Goal: Task Accomplishment & Management: Use online tool/utility

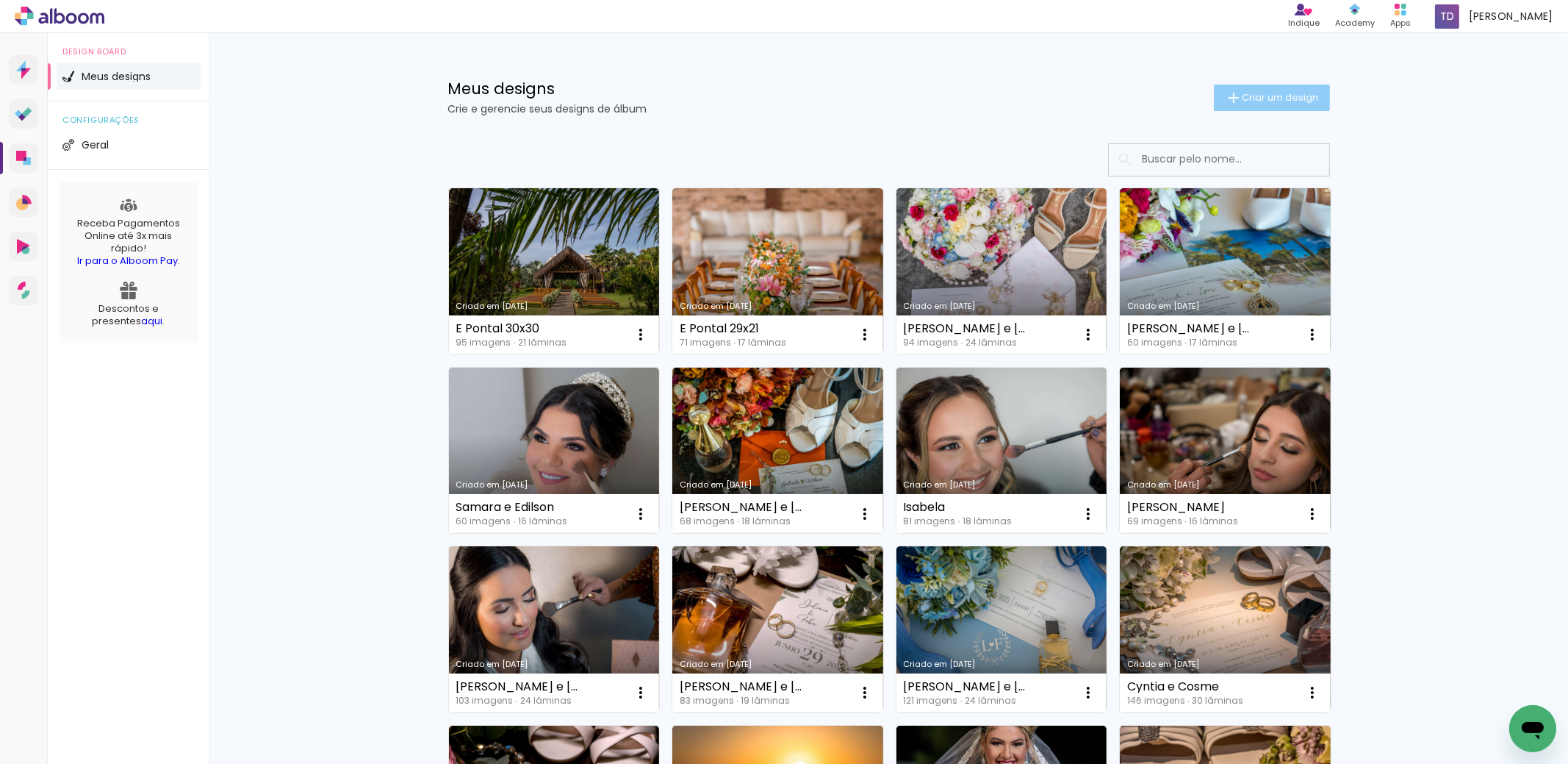
click at [1247, 90] on paper-button "Criar um design" at bounding box center [1272, 98] width 116 height 26
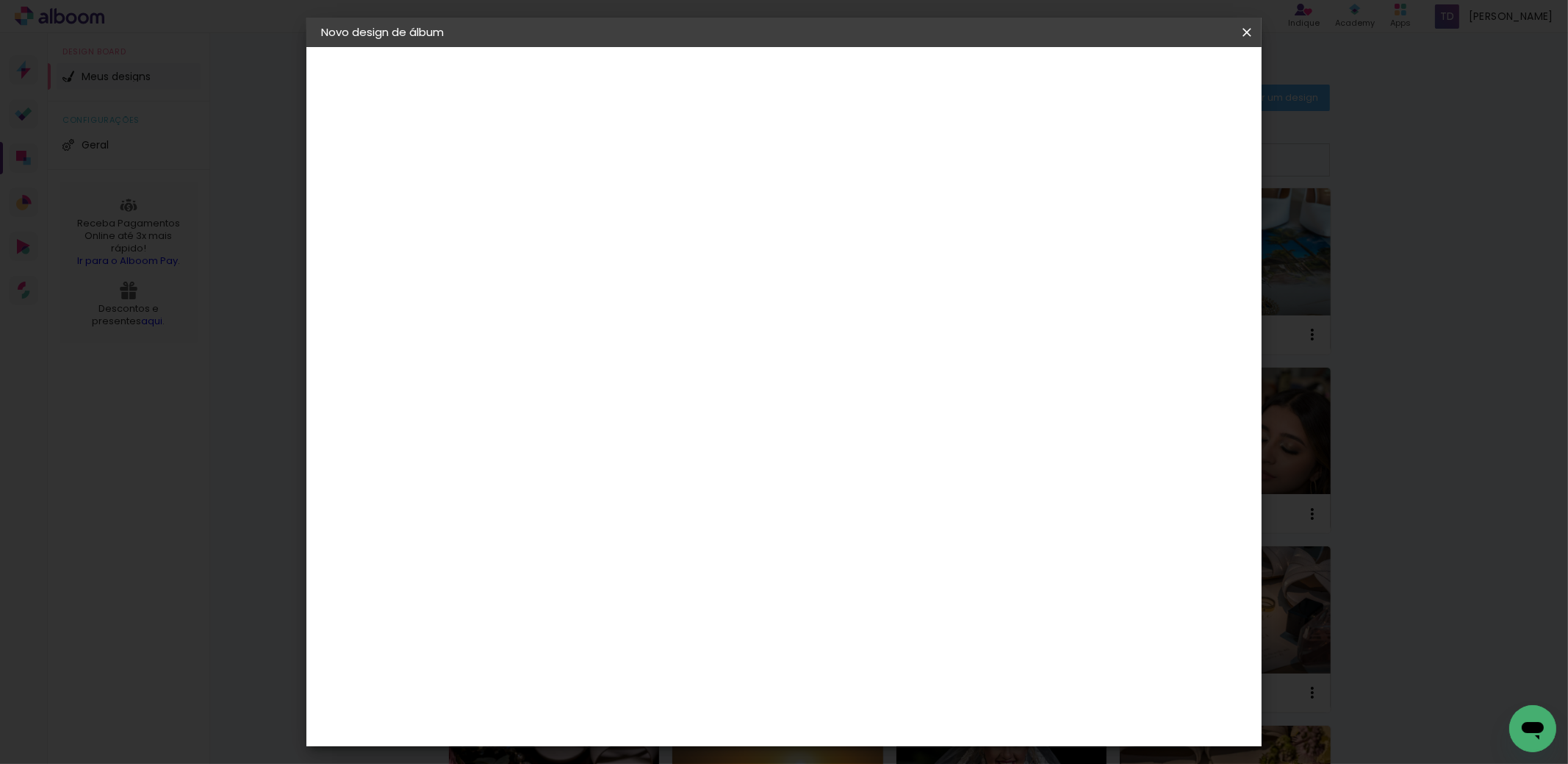
click at [561, 188] on input at bounding box center [561, 197] width 0 height 23
type input "Camila e Leon"
type paper-input "Camila e Leon"
click at [0, 0] on slot "Avançar" at bounding box center [0, 0] width 0 height 0
click at [573, 270] on input at bounding box center [598, 280] width 148 height 19
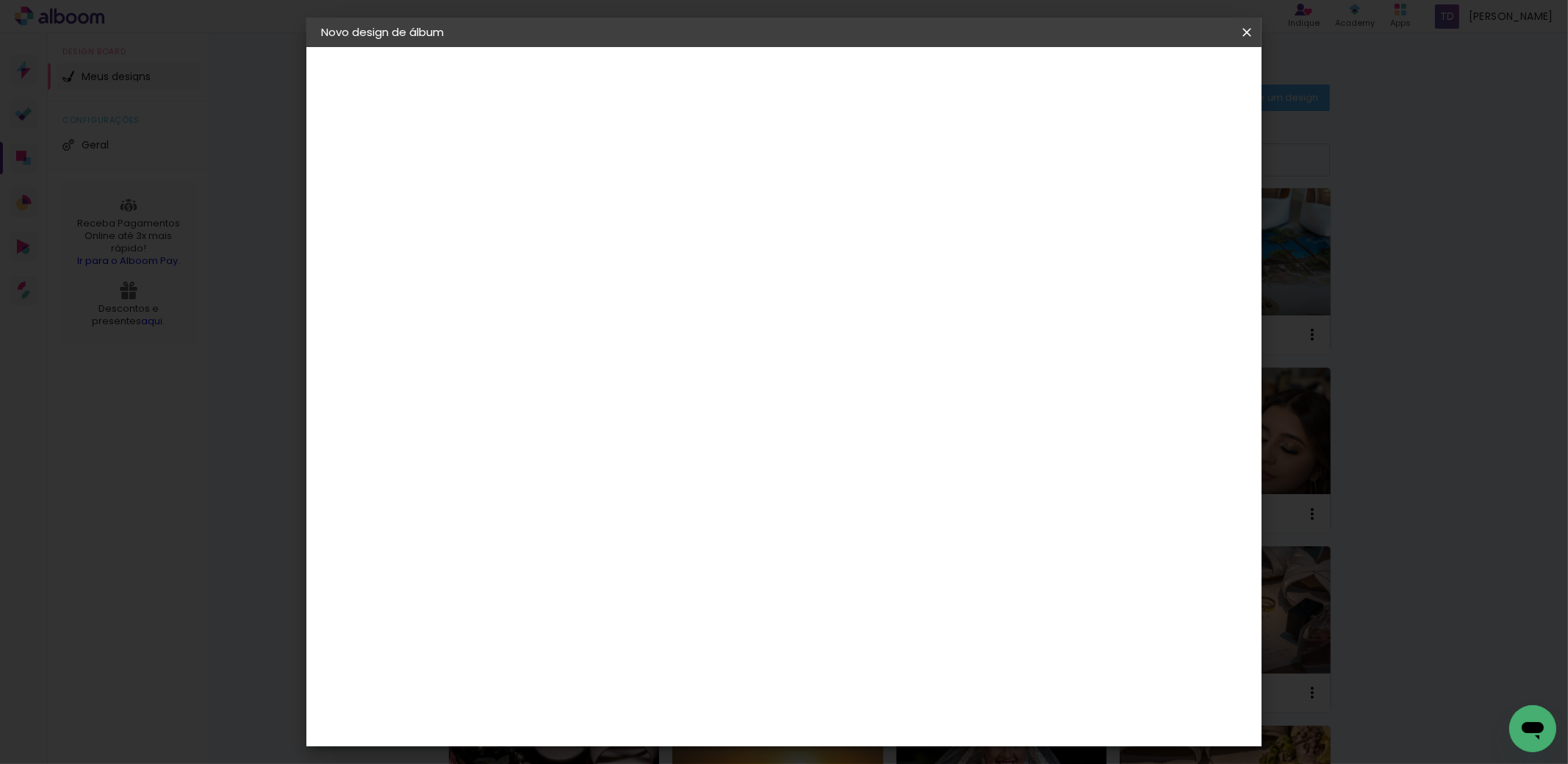
type input "dig"
type paper-input "dig"
click at [567, 326] on div "Digipix Pro" at bounding box center [570, 335] width 36 height 23
click at [0, 0] on slot "Avançar" at bounding box center [0, 0] width 0 height 0
click at [619, 245] on input "text" at bounding box center [590, 255] width 57 height 23
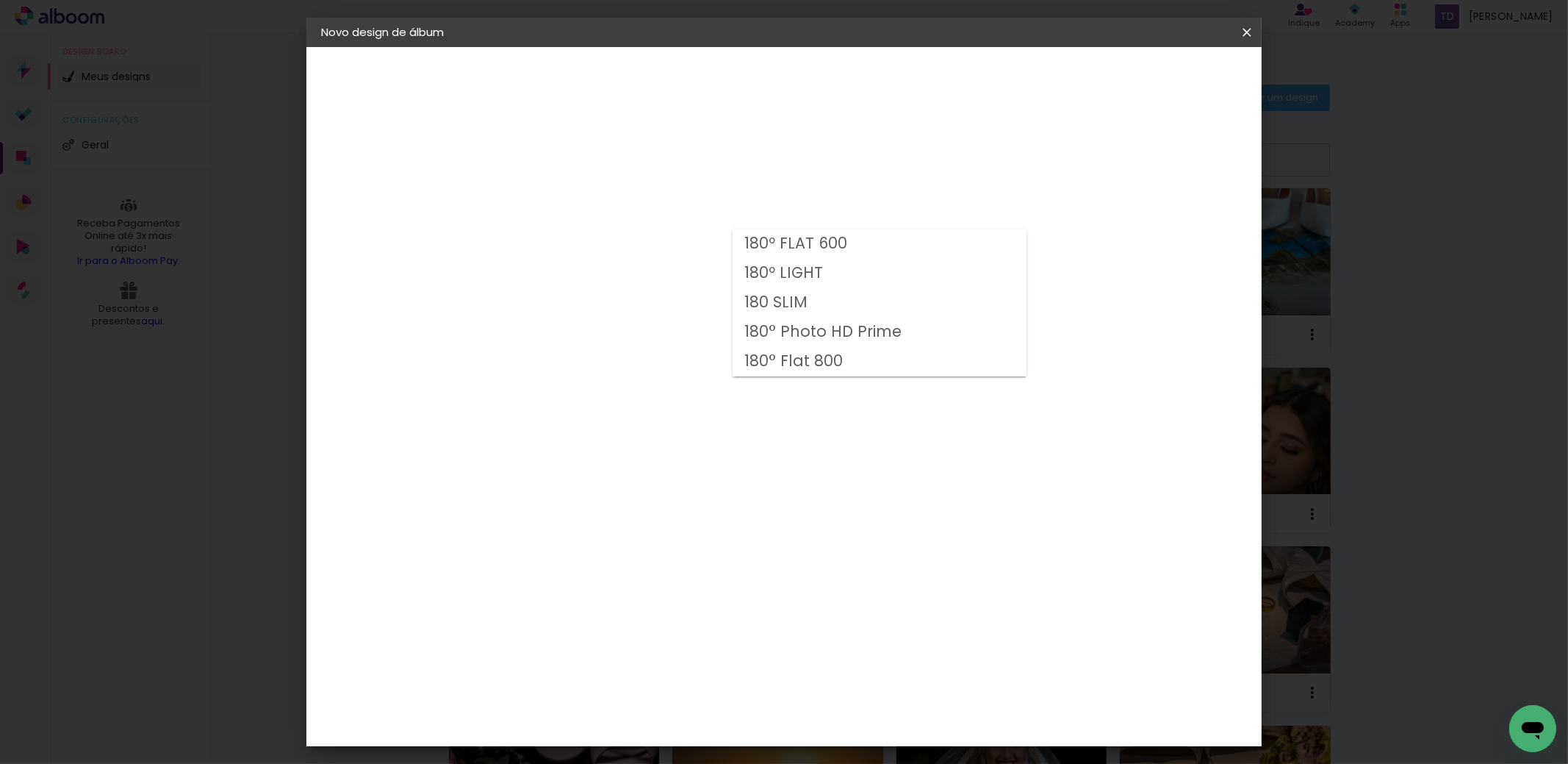
click at [0, 0] on slot "180º FLAT 600" at bounding box center [0, 0] width 0 height 0
type input "180º FLAT 600"
click at [661, 621] on span "29.7 × 29.7" at bounding box center [626, 636] width 68 height 30
click at [0, 0] on slot "Avançar" at bounding box center [0, 0] width 0 height 0
type input "3"
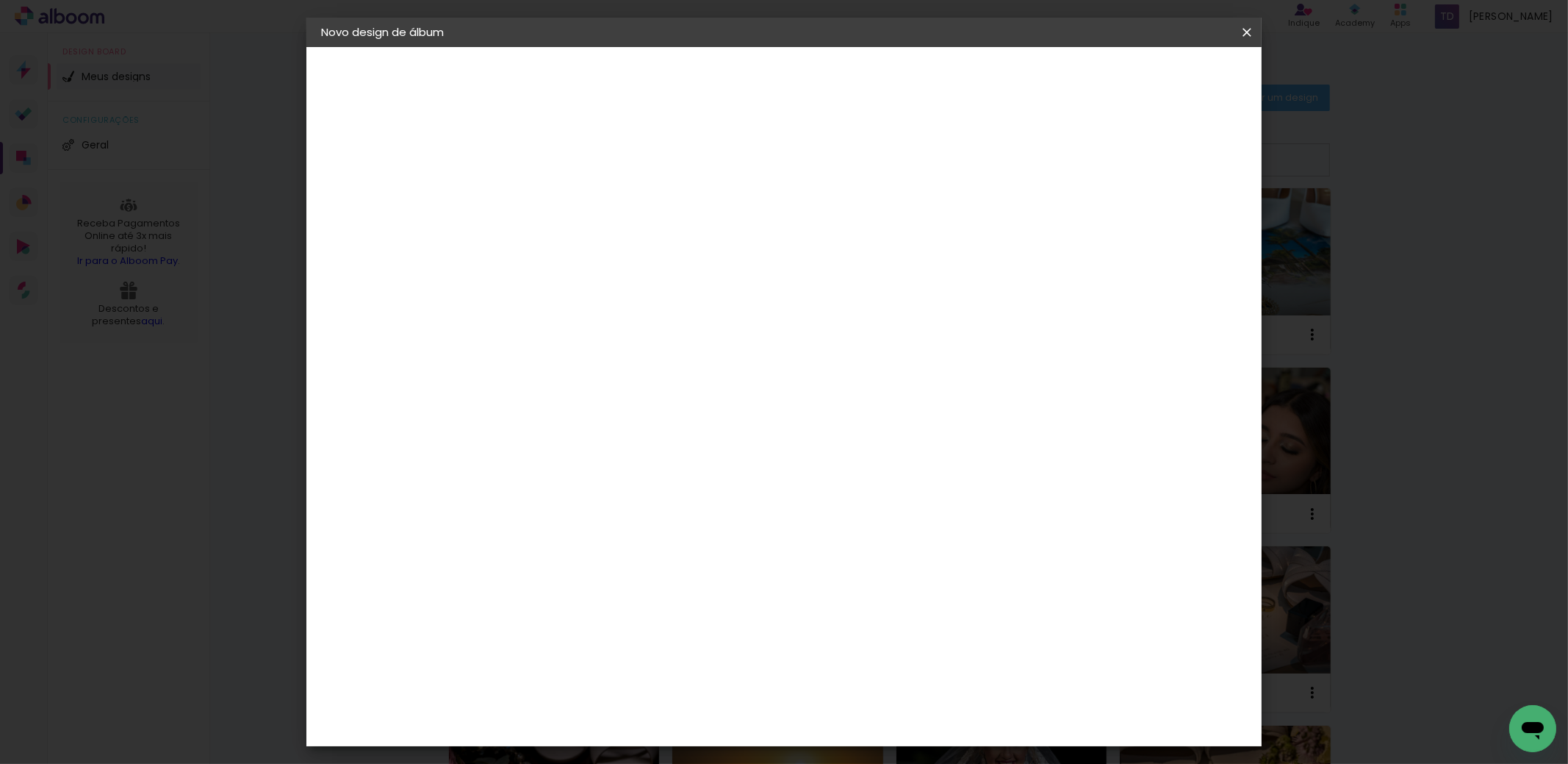
type paper-input "3"
click at [567, 154] on input "3" at bounding box center [550, 158] width 50 height 19
click at [1072, 159] on div at bounding box center [1065, 158] width 13 height 13
type paper-checkbox "on"
click at [1155, 79] on span "Iniciar design" at bounding box center [1122, 78] width 67 height 10
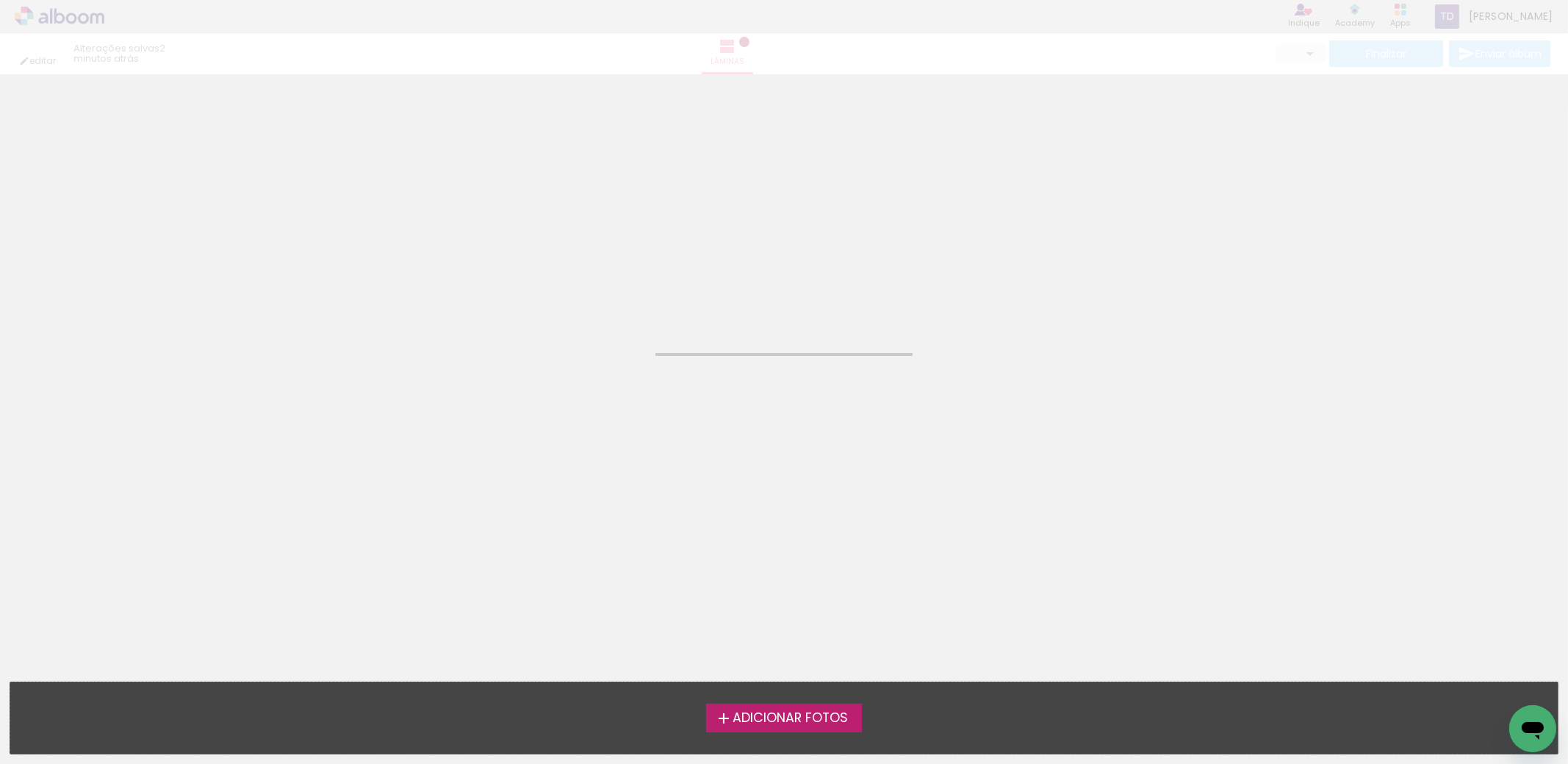
click at [756, 727] on label "Adicionar Fotos" at bounding box center [785, 717] width 157 height 28
click at [0, 0] on input "file" at bounding box center [0, 0] width 0 height 0
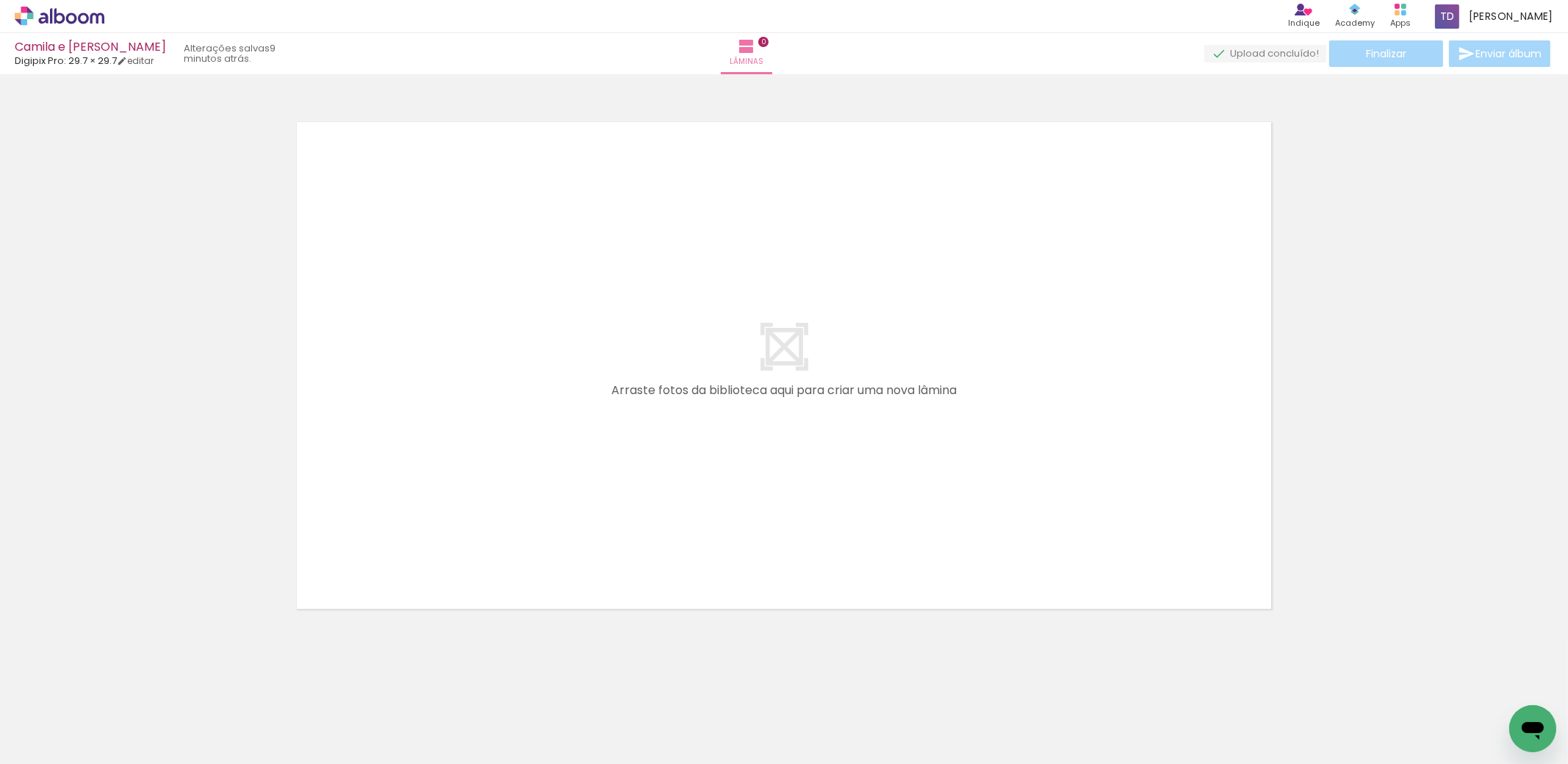
click at [76, 18] on icon at bounding box center [71, 18] width 11 height 11
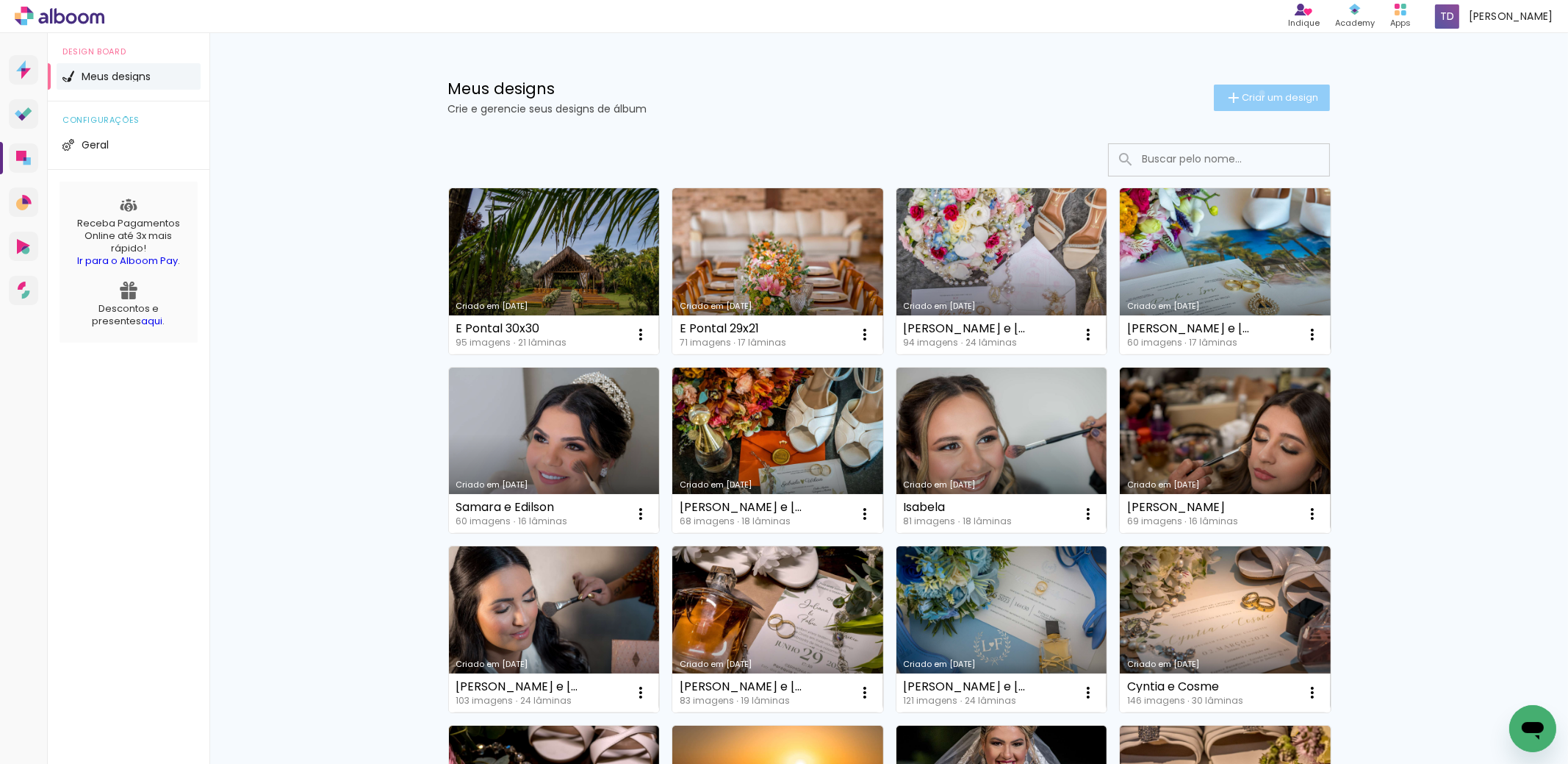
click at [1254, 92] on span "Criar um design" at bounding box center [1281, 97] width 76 height 9
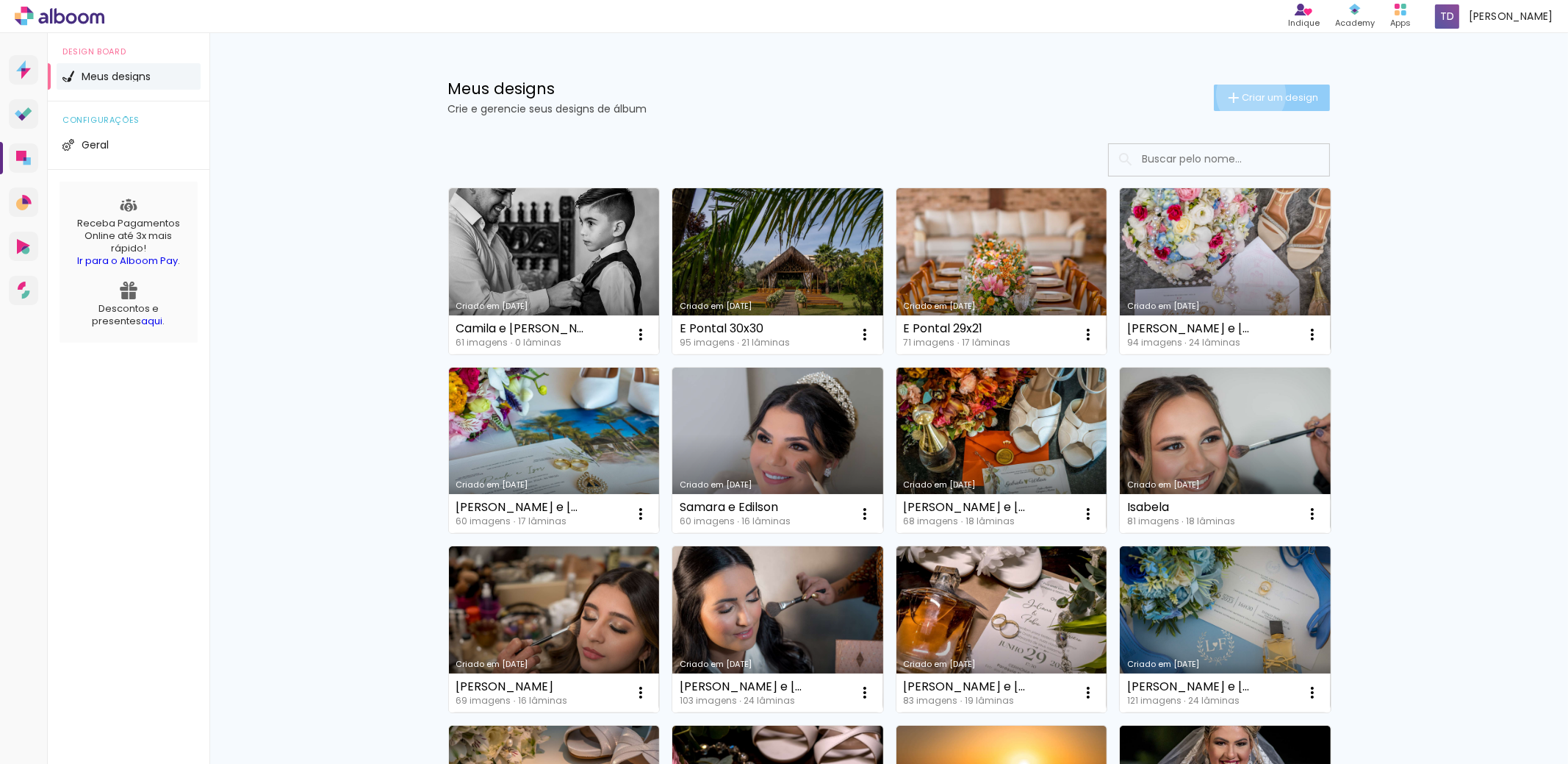
click at [1243, 94] on span "Criar um design" at bounding box center [1281, 97] width 76 height 9
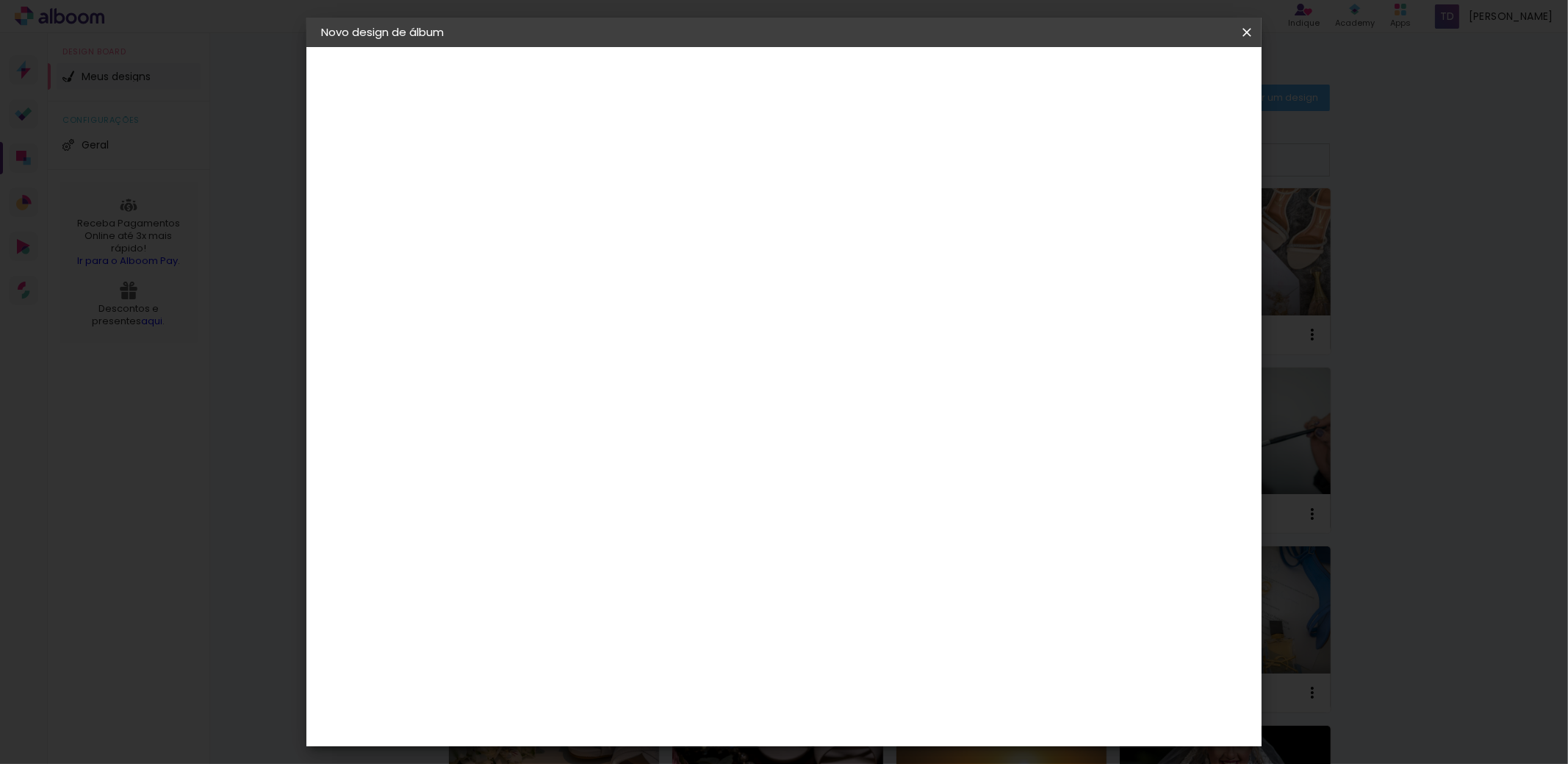
click at [561, 196] on input at bounding box center [561, 197] width 0 height 23
click at [561, 198] on input "Camilla e Angelo" at bounding box center [561, 197] width 0 height 23
type input "Camilla e Angelo"
type paper-input "Camilla e Angelo"
click at [0, 0] on slot "Avançar" at bounding box center [0, 0] width 0 height 0
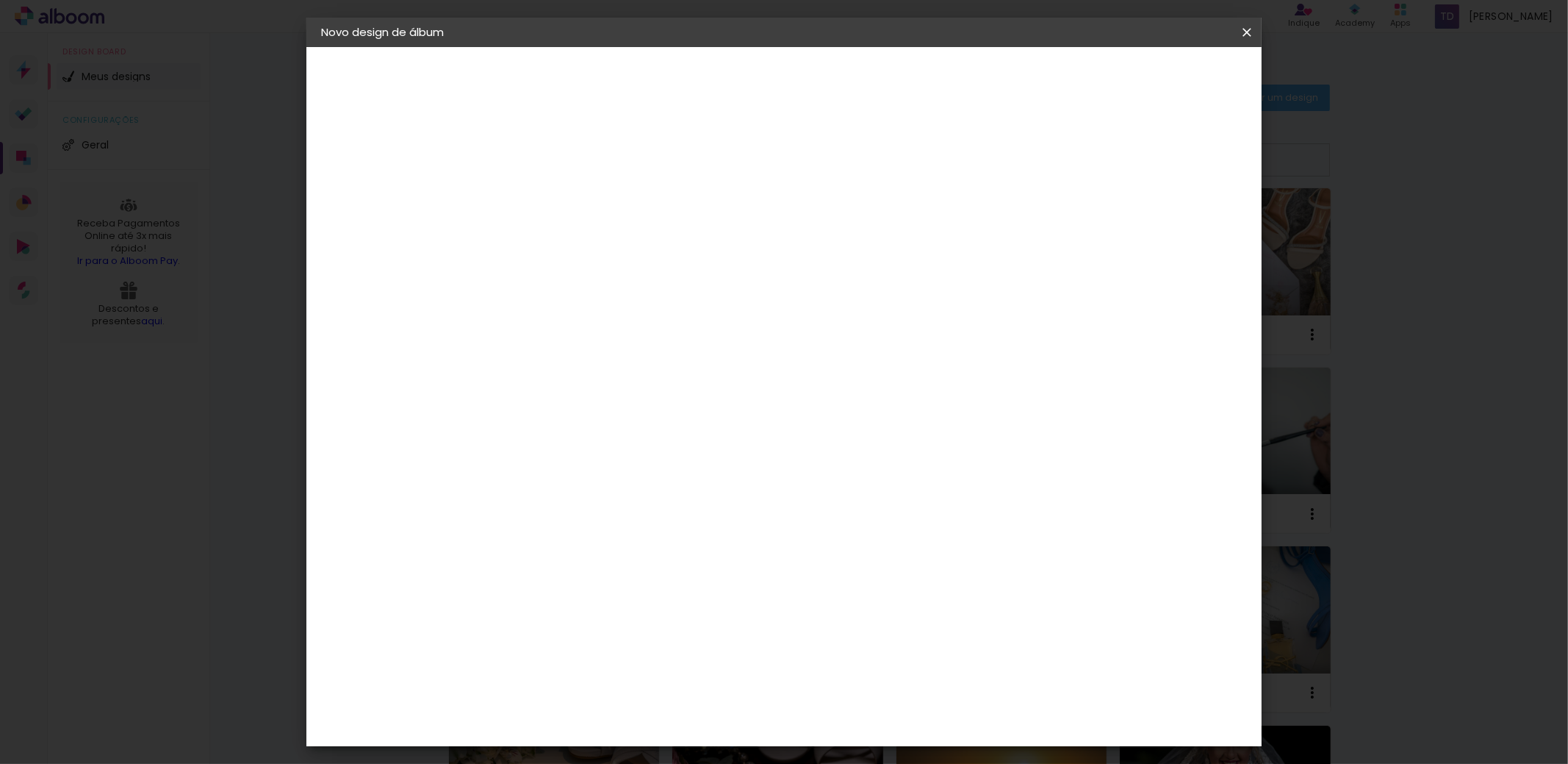
click at [628, 279] on input at bounding box center [598, 280] width 148 height 19
type input "digi"
type paper-input "digi"
click at [560, 340] on paper-item "Digipix Pro" at bounding box center [584, 335] width 130 height 38
click at [578, 333] on div "Digipix Pro" at bounding box center [570, 335] width 36 height 23
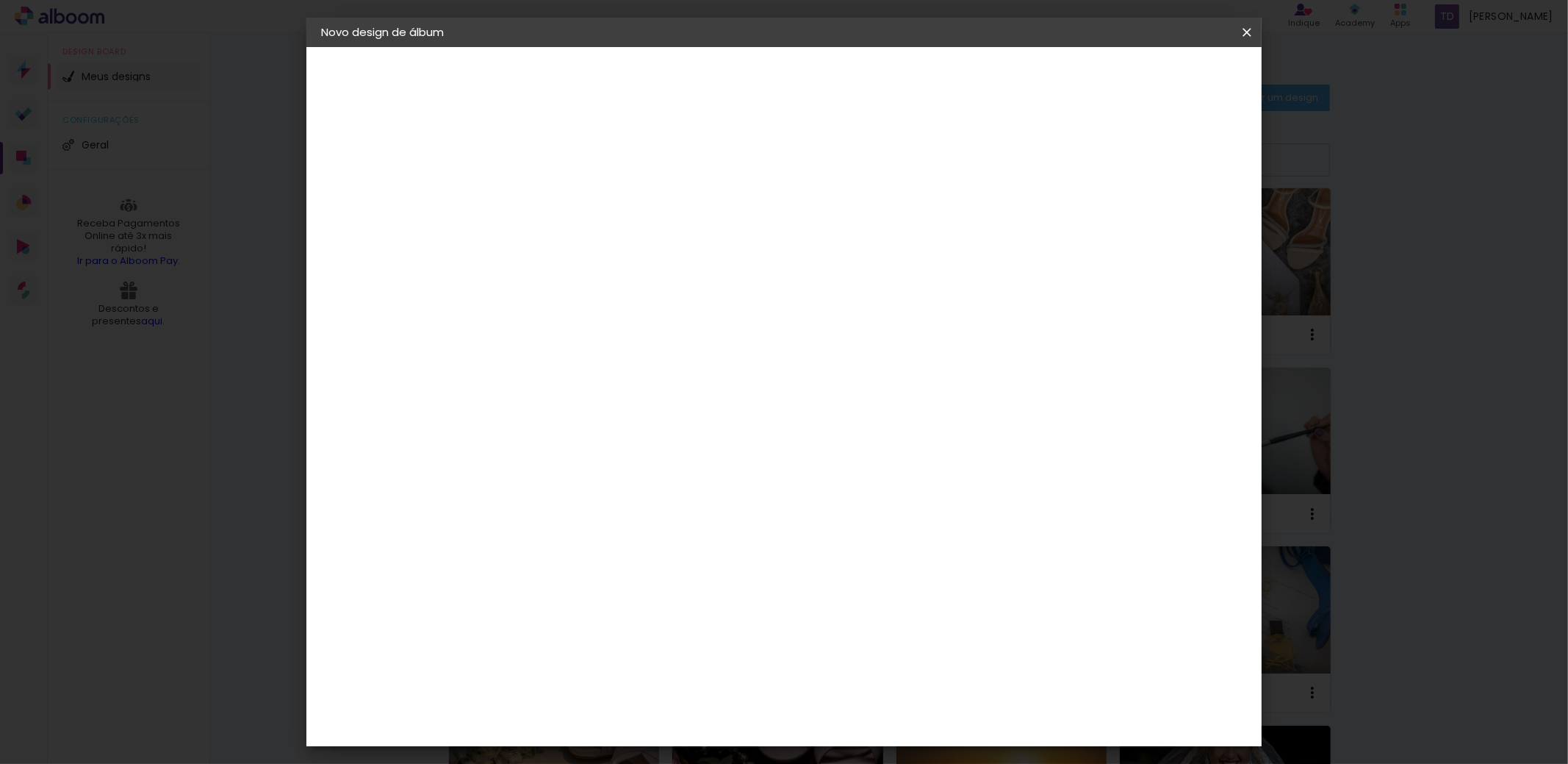
click at [0, 0] on slot "Avançar" at bounding box center [0, 0] width 0 height 0
click at [619, 245] on input "text" at bounding box center [590, 255] width 57 height 23
click at [0, 0] on slot "180º FLAT 600" at bounding box center [0, 0] width 0 height 0
type input "180º FLAT 600"
click at [661, 380] on span "29.7 × 21.0" at bounding box center [626, 394] width 68 height 30
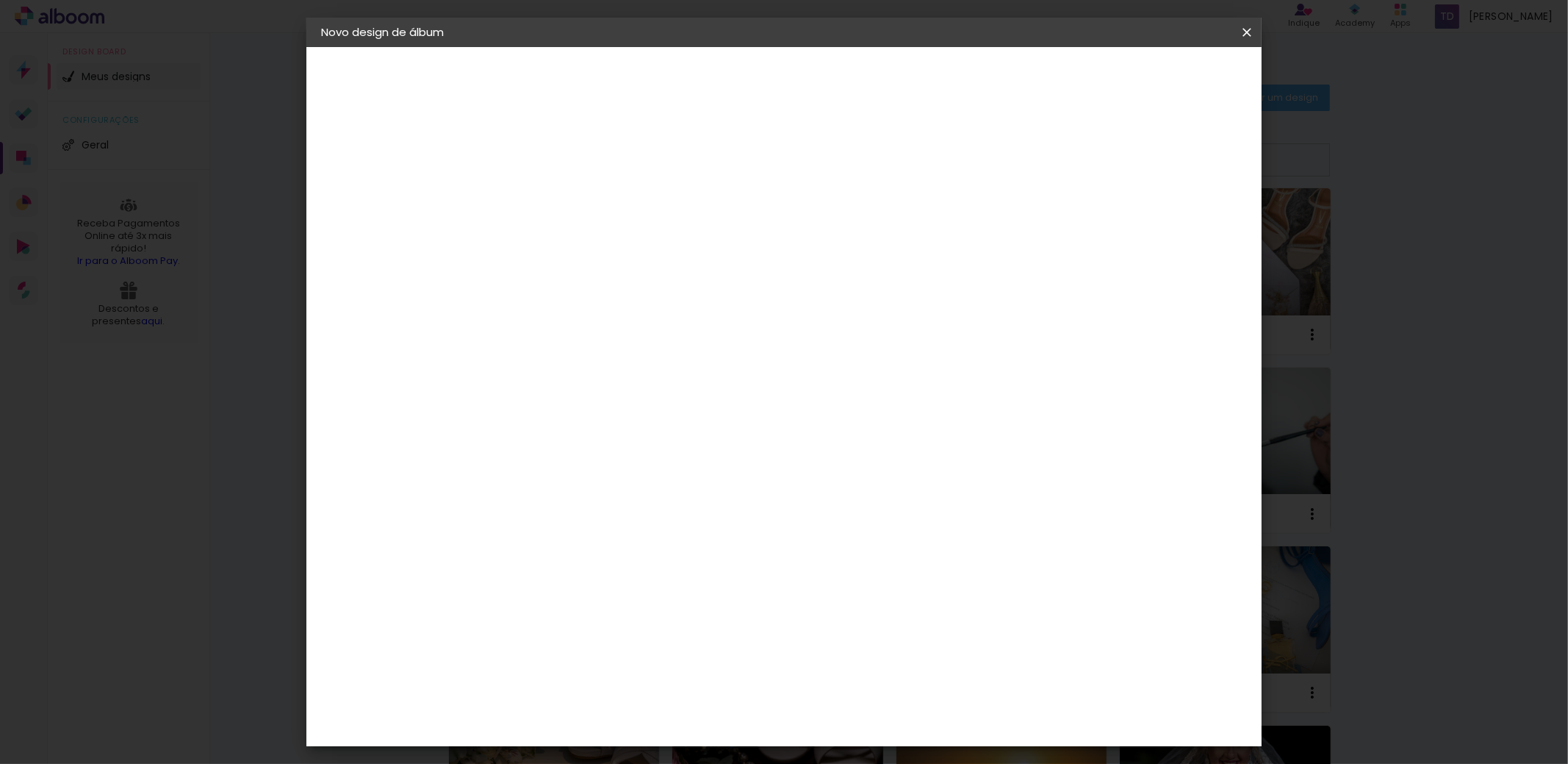
click at [0, 0] on slot "Avançar" at bounding box center [0, 0] width 0 height 0
type input "3"
type paper-input "3"
click at [564, 155] on input "3" at bounding box center [550, 158] width 50 height 19
click at [1155, 76] on span "Iniciar design" at bounding box center [1122, 78] width 67 height 10
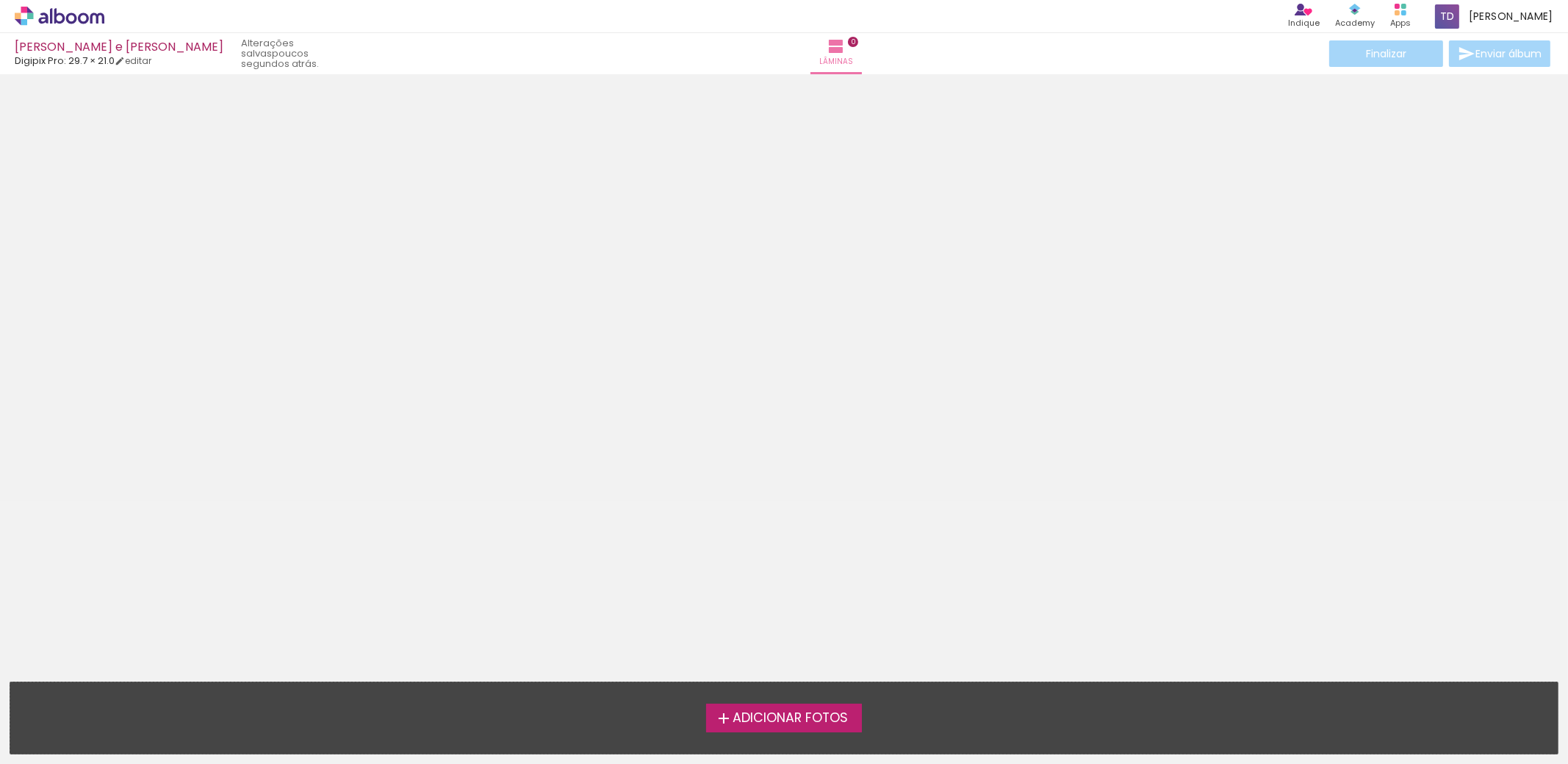
click at [761, 724] on span "Adicionar Fotos" at bounding box center [790, 718] width 116 height 13
click at [0, 0] on input "file" at bounding box center [0, 0] width 0 height 0
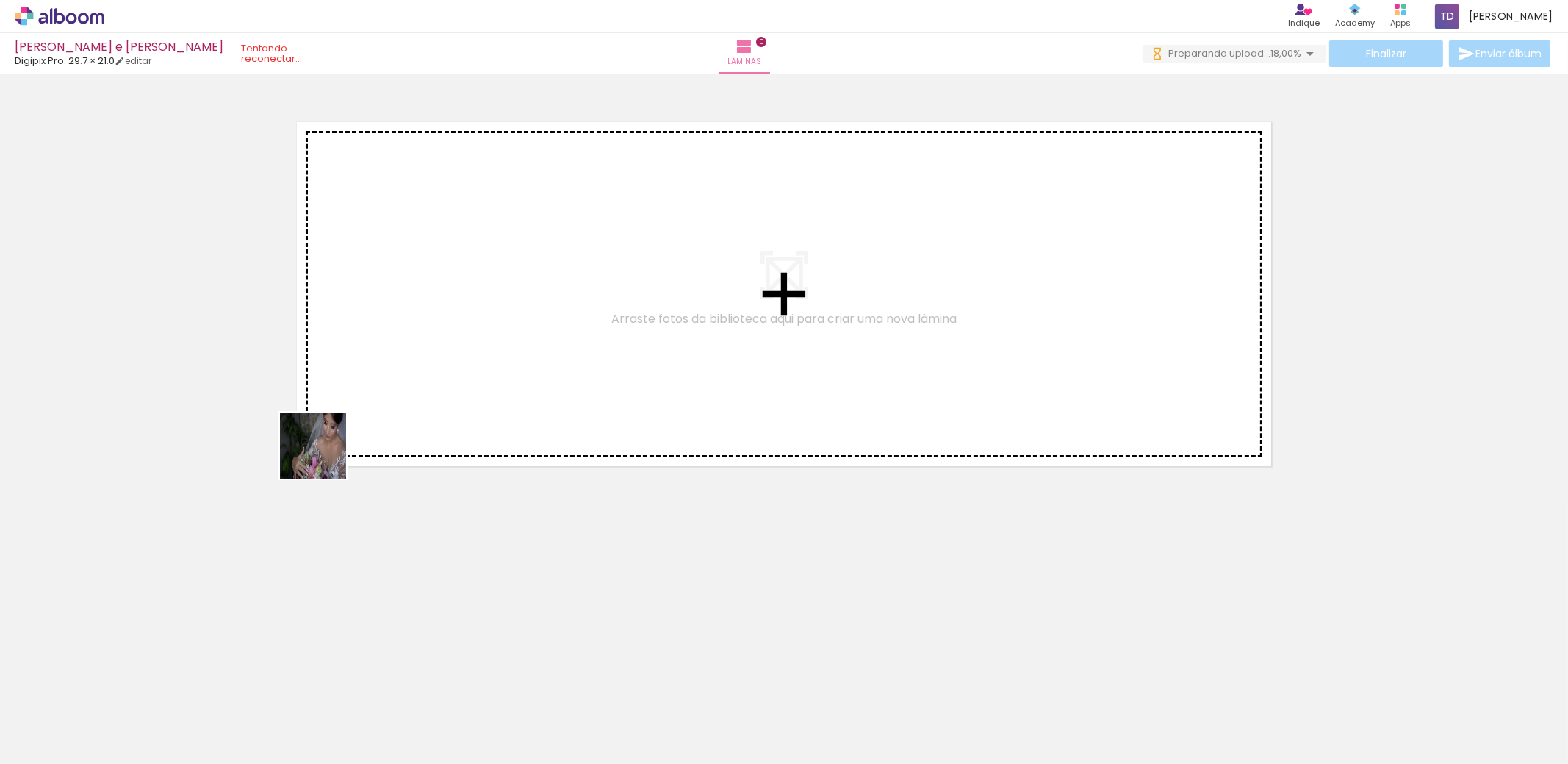
drag, startPoint x: 324, startPoint y: 457, endPoint x: 442, endPoint y: 374, distance: 144.3
click at [442, 374] on quentale-workspace at bounding box center [784, 382] width 1568 height 764
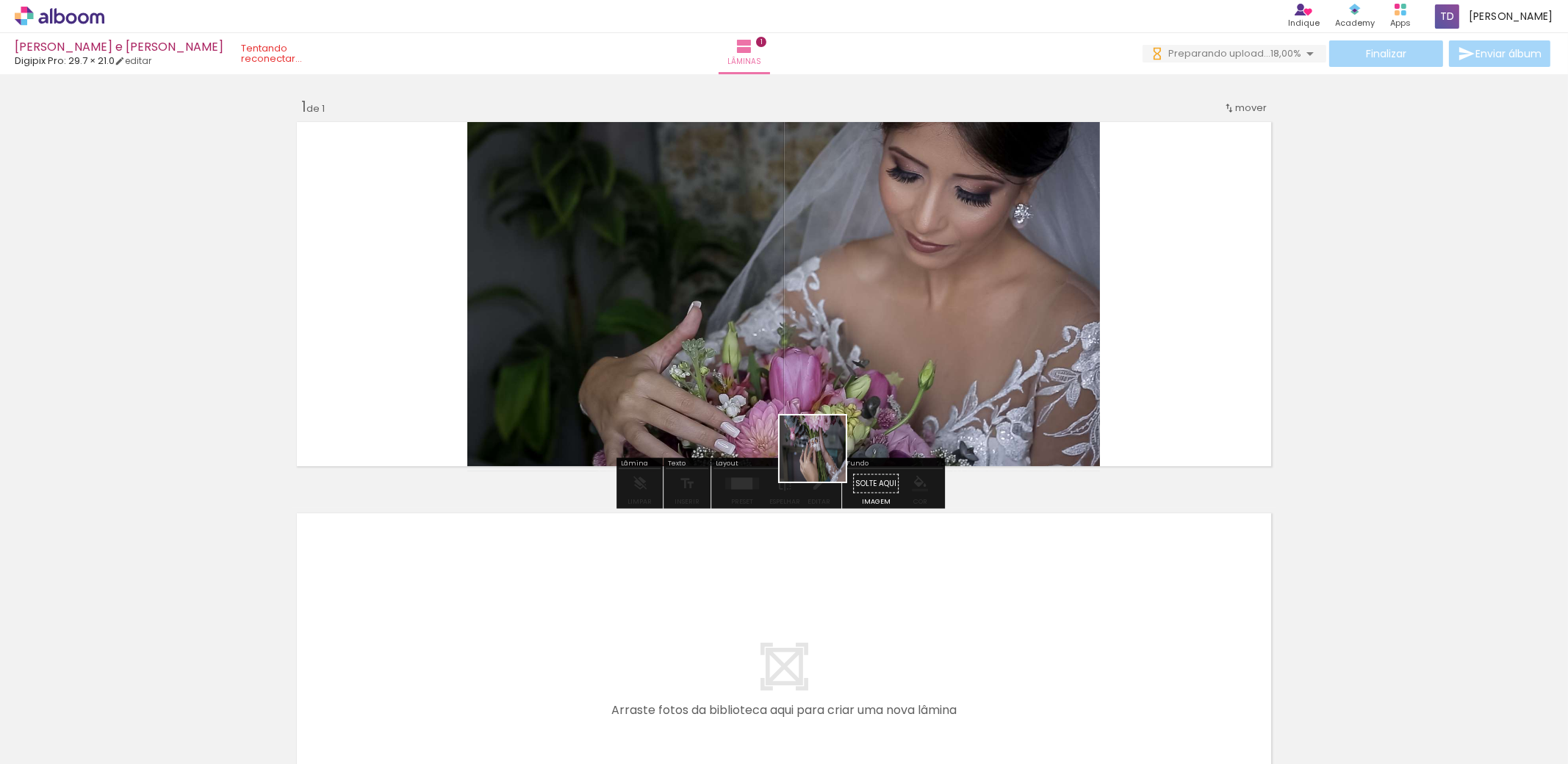
drag, startPoint x: 249, startPoint y: 700, endPoint x: 821, endPoint y: 459, distance: 620.7
click at [821, 459] on quentale-workspace at bounding box center [784, 382] width 1568 height 764
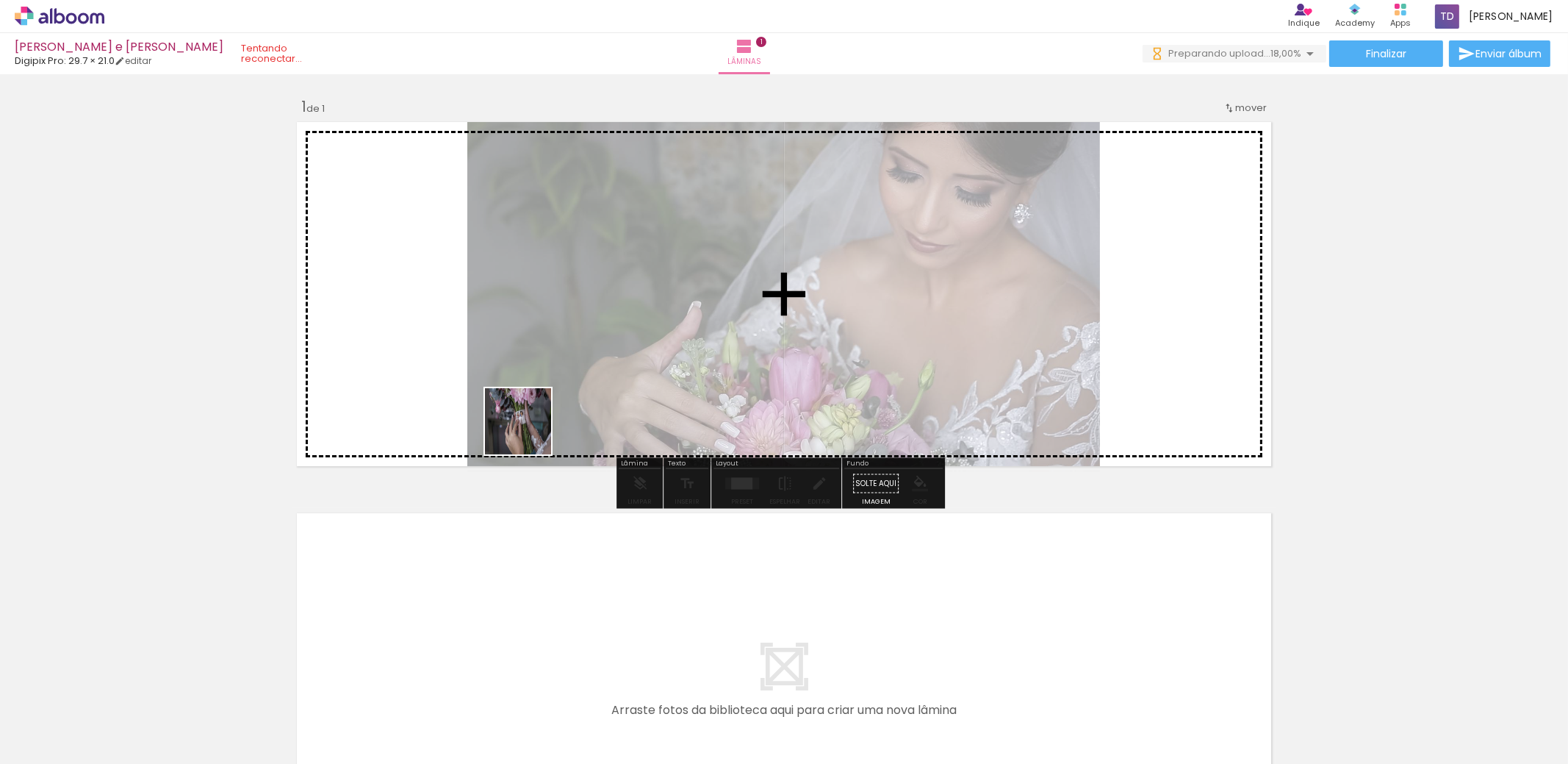
drag, startPoint x: 242, startPoint y: 712, endPoint x: 680, endPoint y: 367, distance: 557.6
click at [680, 367] on quentale-workspace at bounding box center [784, 382] width 1568 height 764
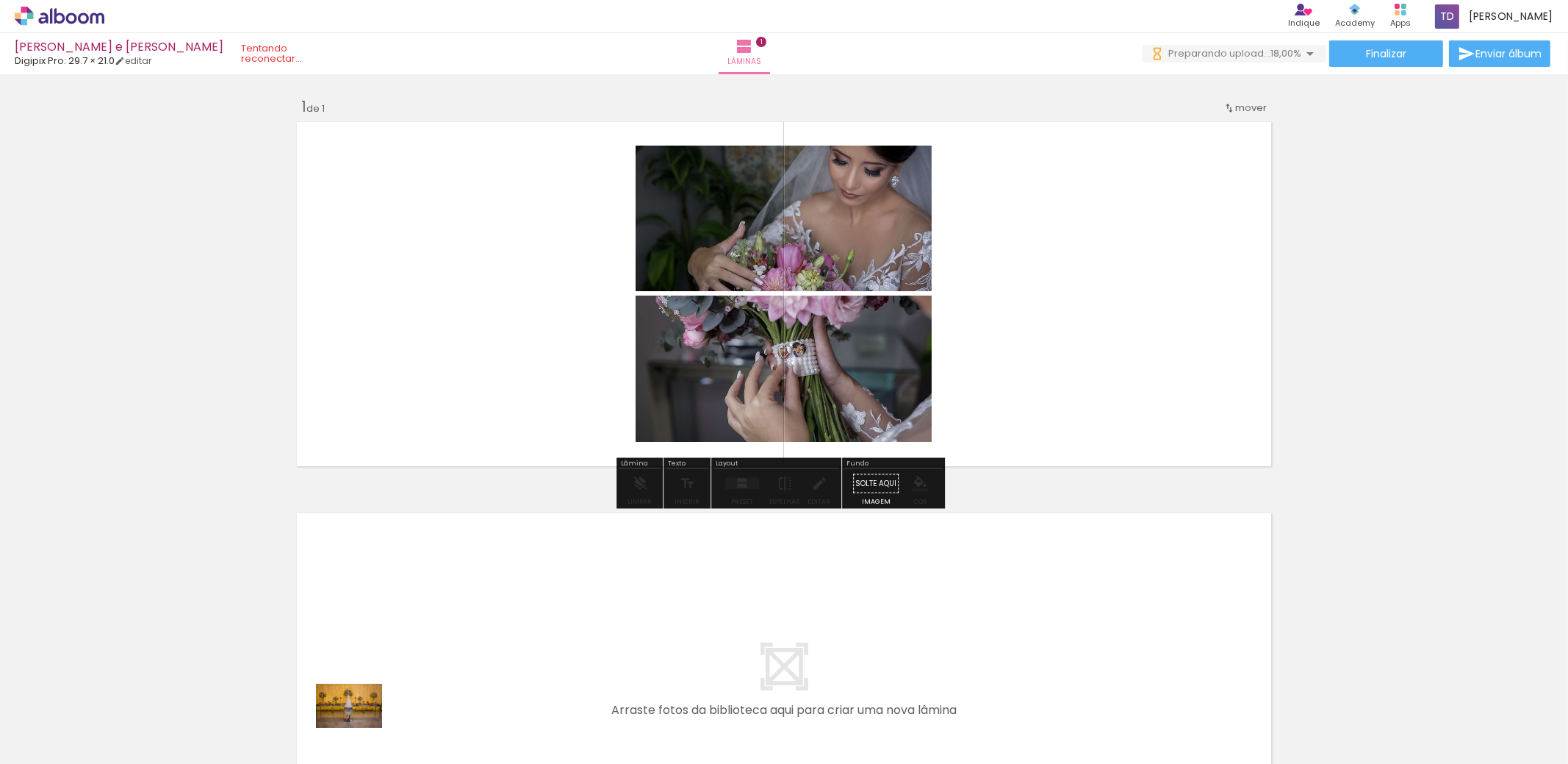
drag, startPoint x: 308, startPoint y: 723, endPoint x: 332, endPoint y: 726, distance: 24.2
click at [335, 726] on div at bounding box center [312, 714] width 73 height 48
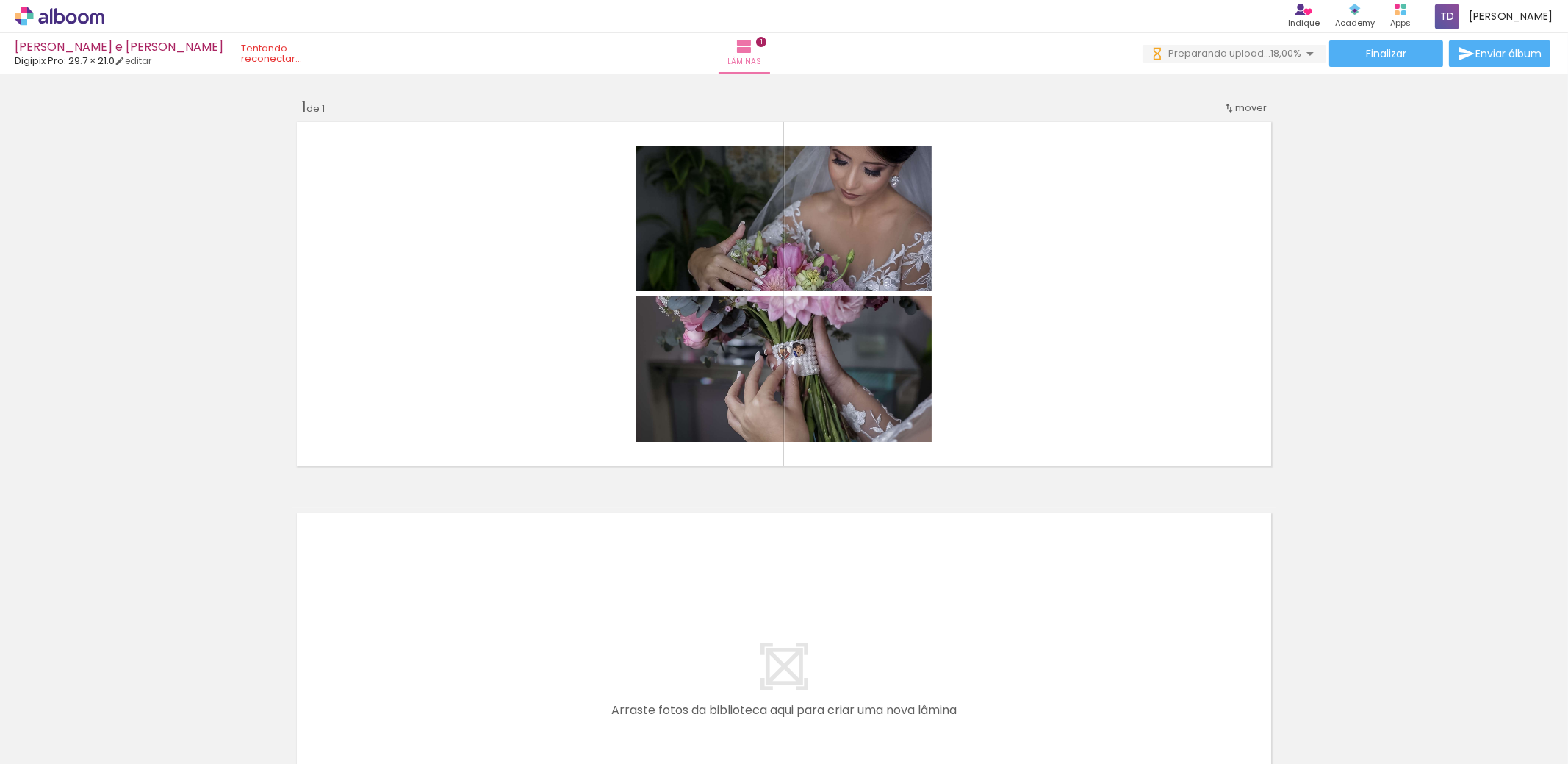
scroll to position [0, 3577]
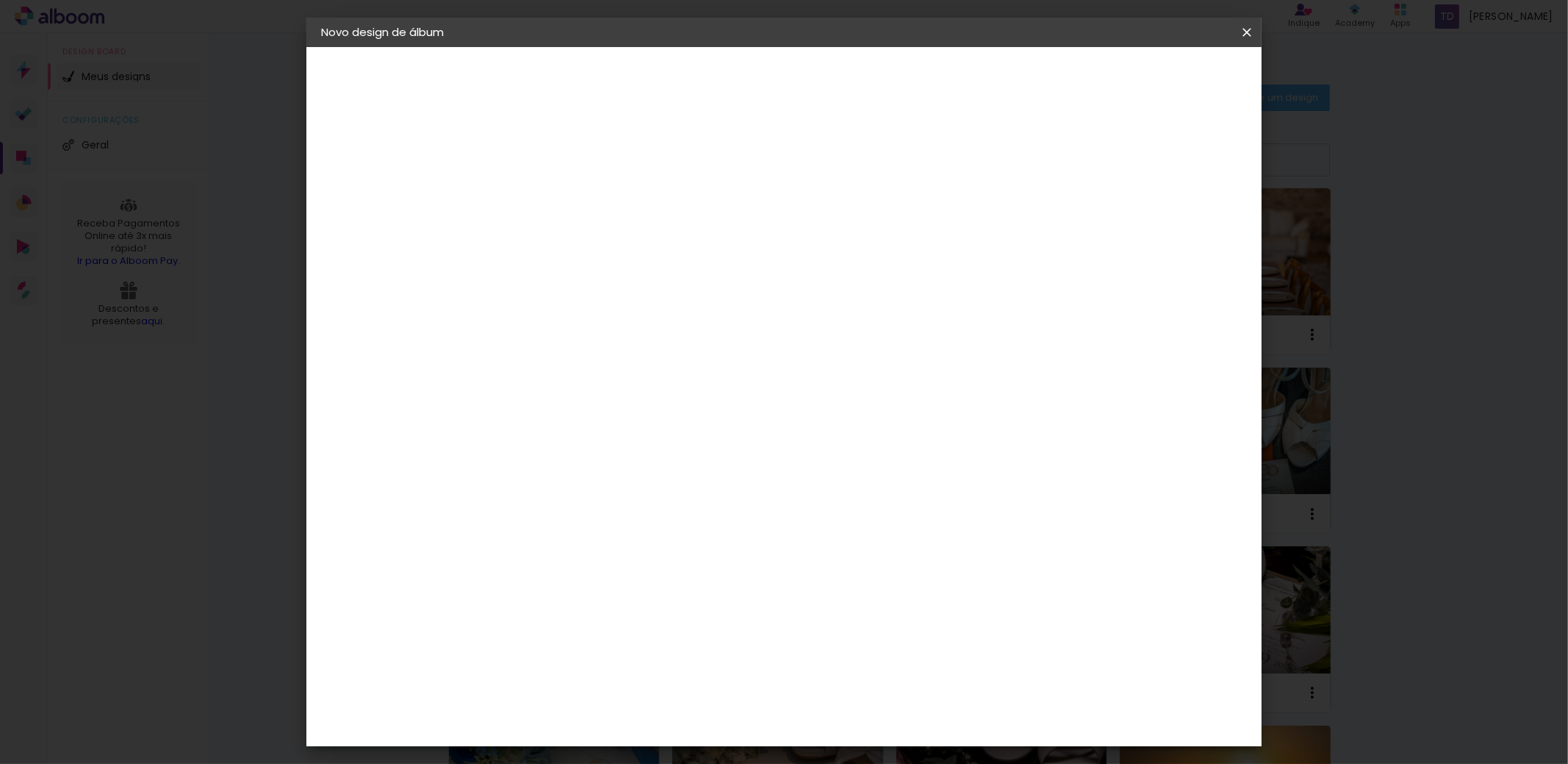
drag, startPoint x: 1251, startPoint y: 26, endPoint x: 827, endPoint y: 47, distance: 424.5
click at [1251, 26] on iron-icon at bounding box center [1247, 32] width 18 height 15
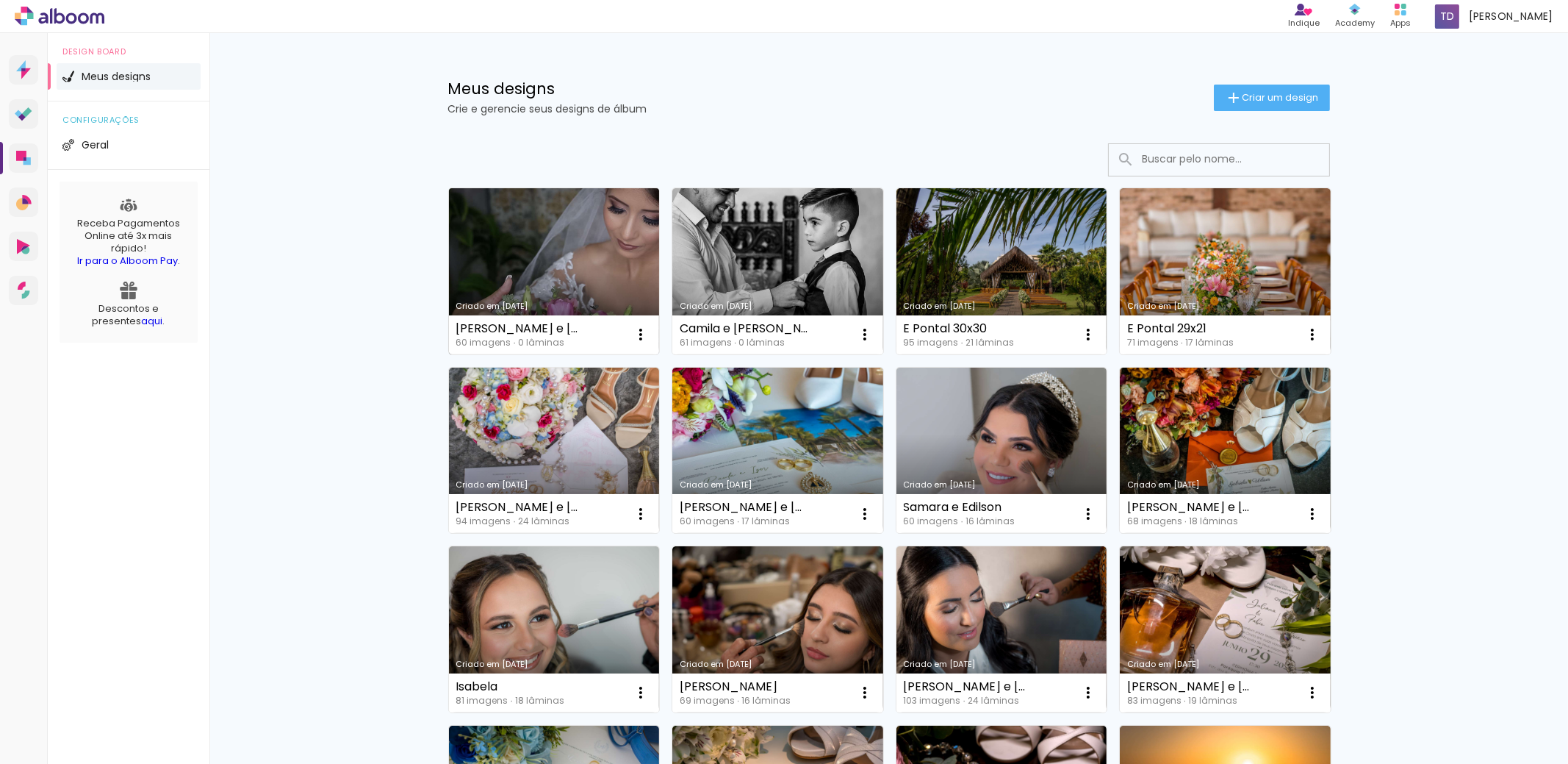
click at [568, 237] on link "Criado em 15/09/25" at bounding box center [555, 271] width 211 height 166
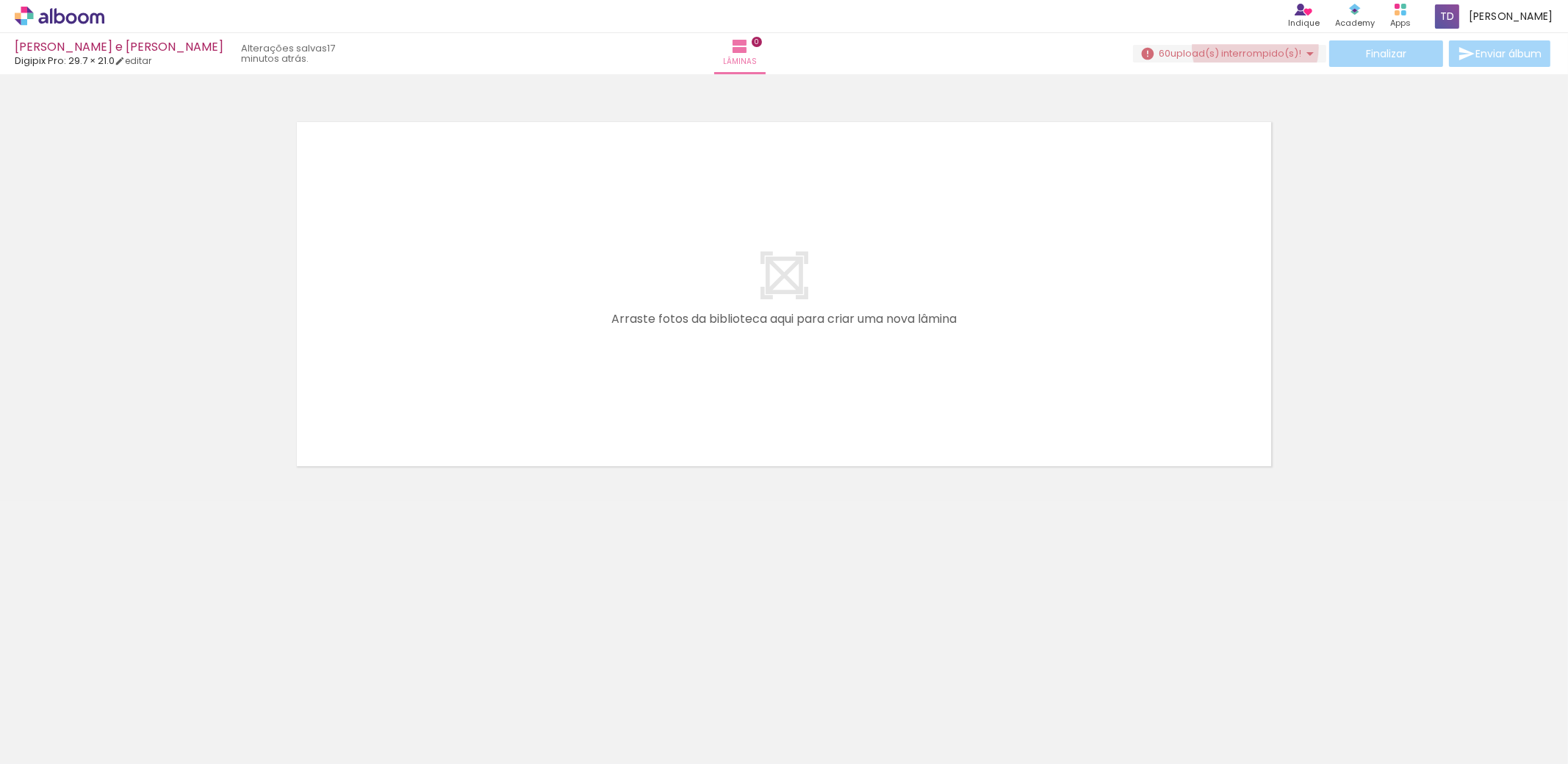
click at [1250, 48] on span "upload(s) interrompido(s)!" at bounding box center [1236, 54] width 131 height 14
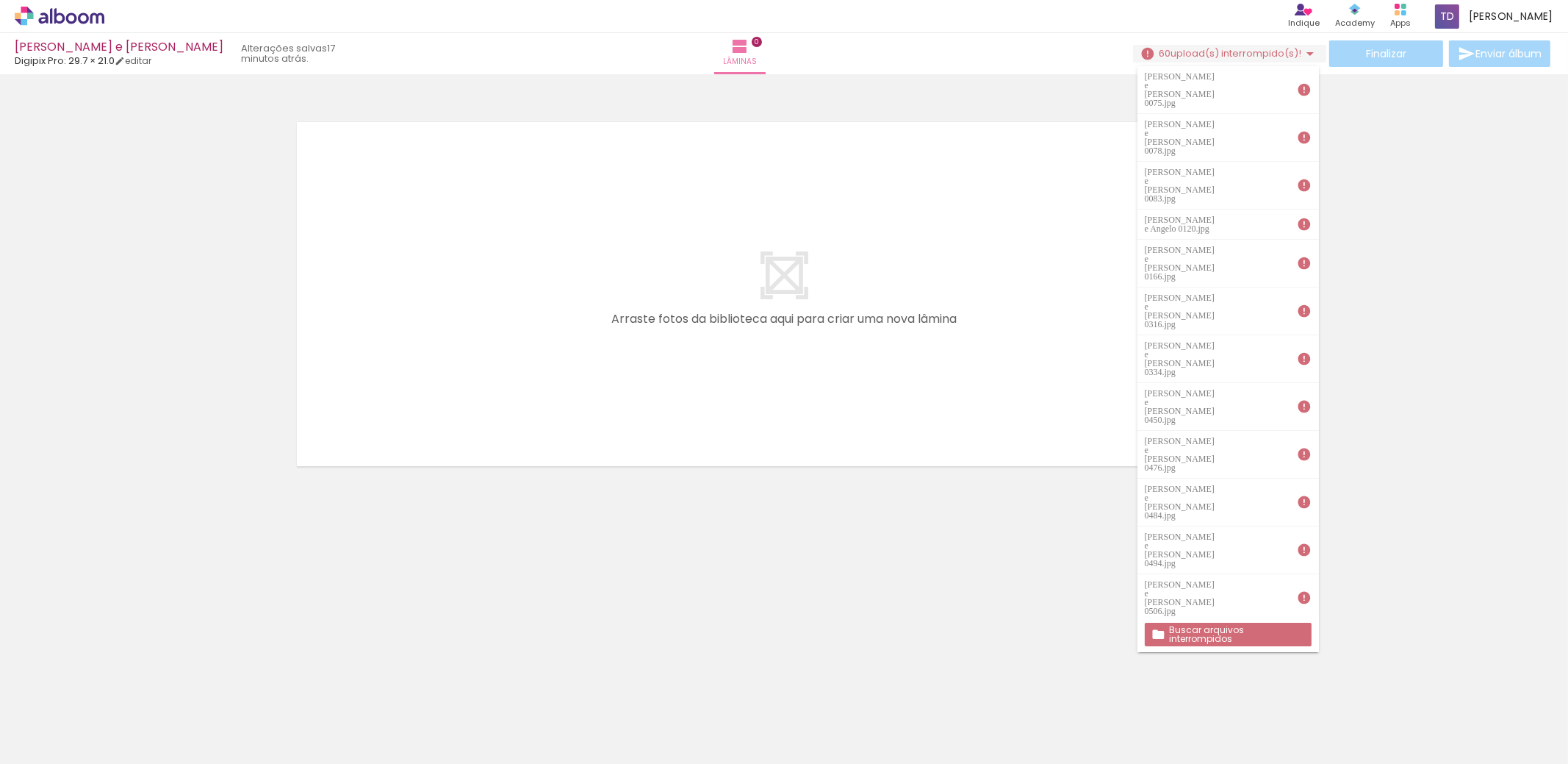
click at [0, 0] on slot "Buscar arquivos interrompidos" at bounding box center [0, 0] width 0 height 0
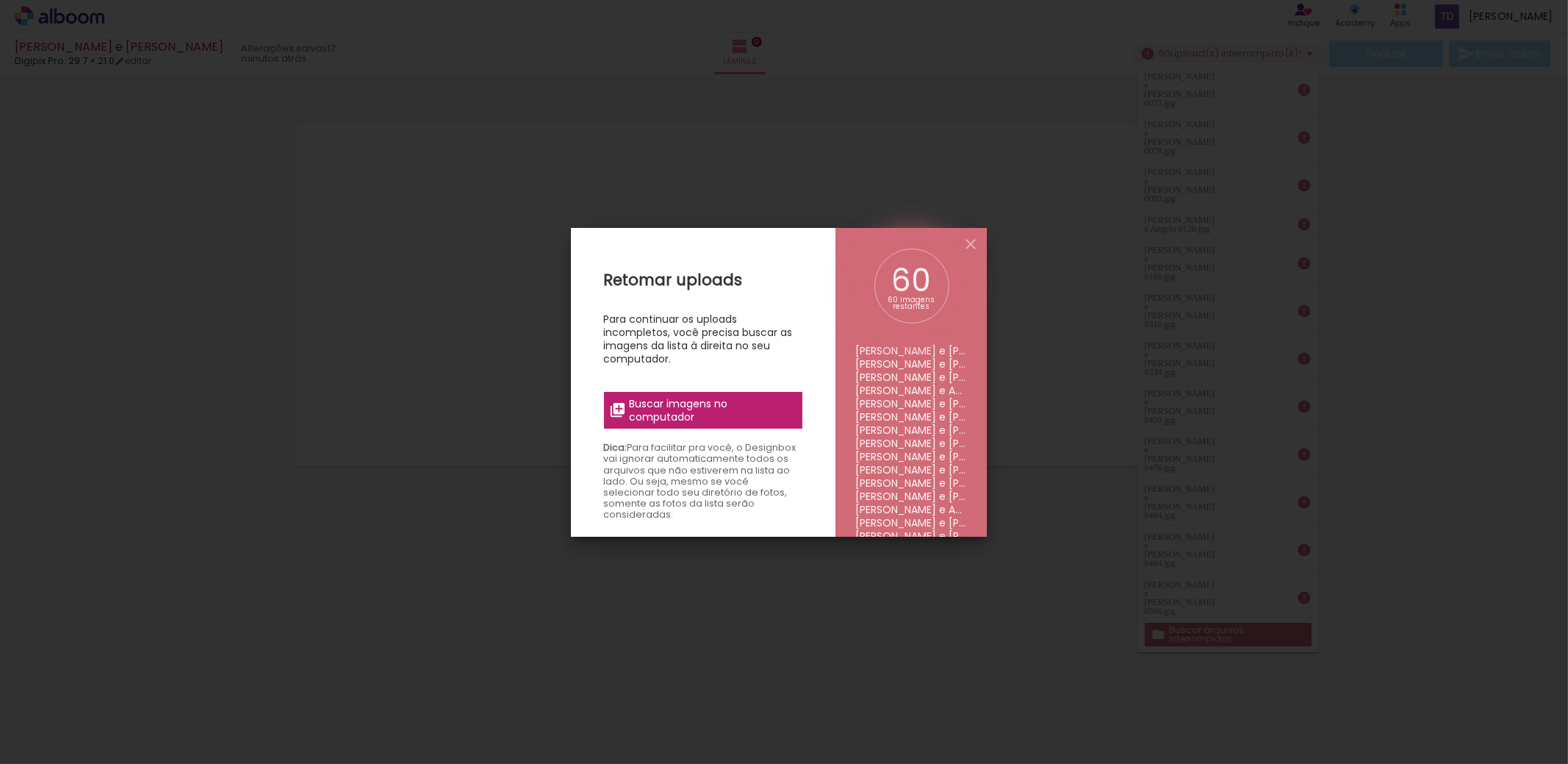
click at [700, 401] on span "Buscar imagens no computador" at bounding box center [710, 410] width 164 height 26
click at [0, 0] on input "file" at bounding box center [0, 0] width 0 height 0
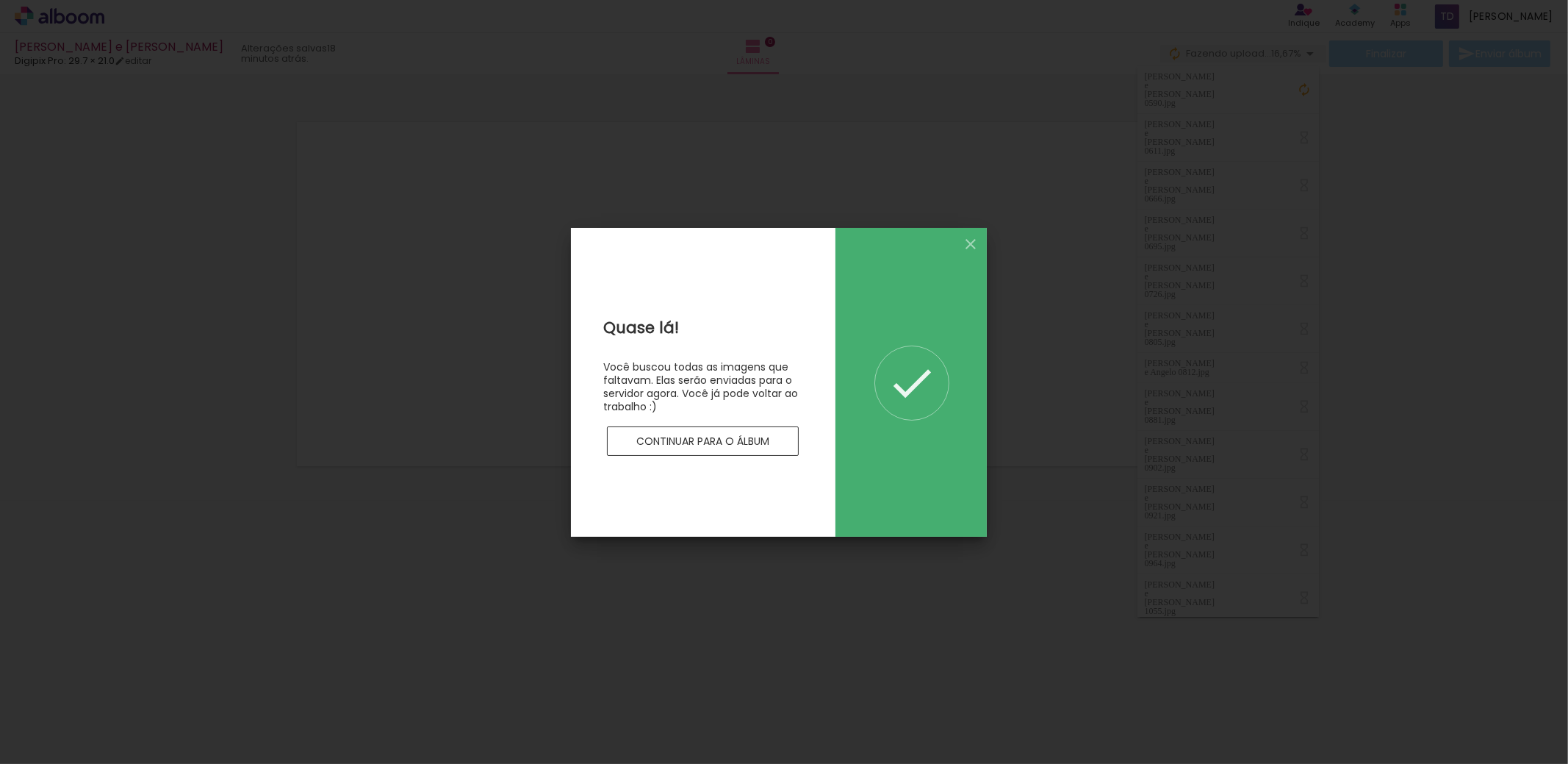
click at [0, 0] on slot "Continuar para o álbum" at bounding box center [0, 0] width 0 height 0
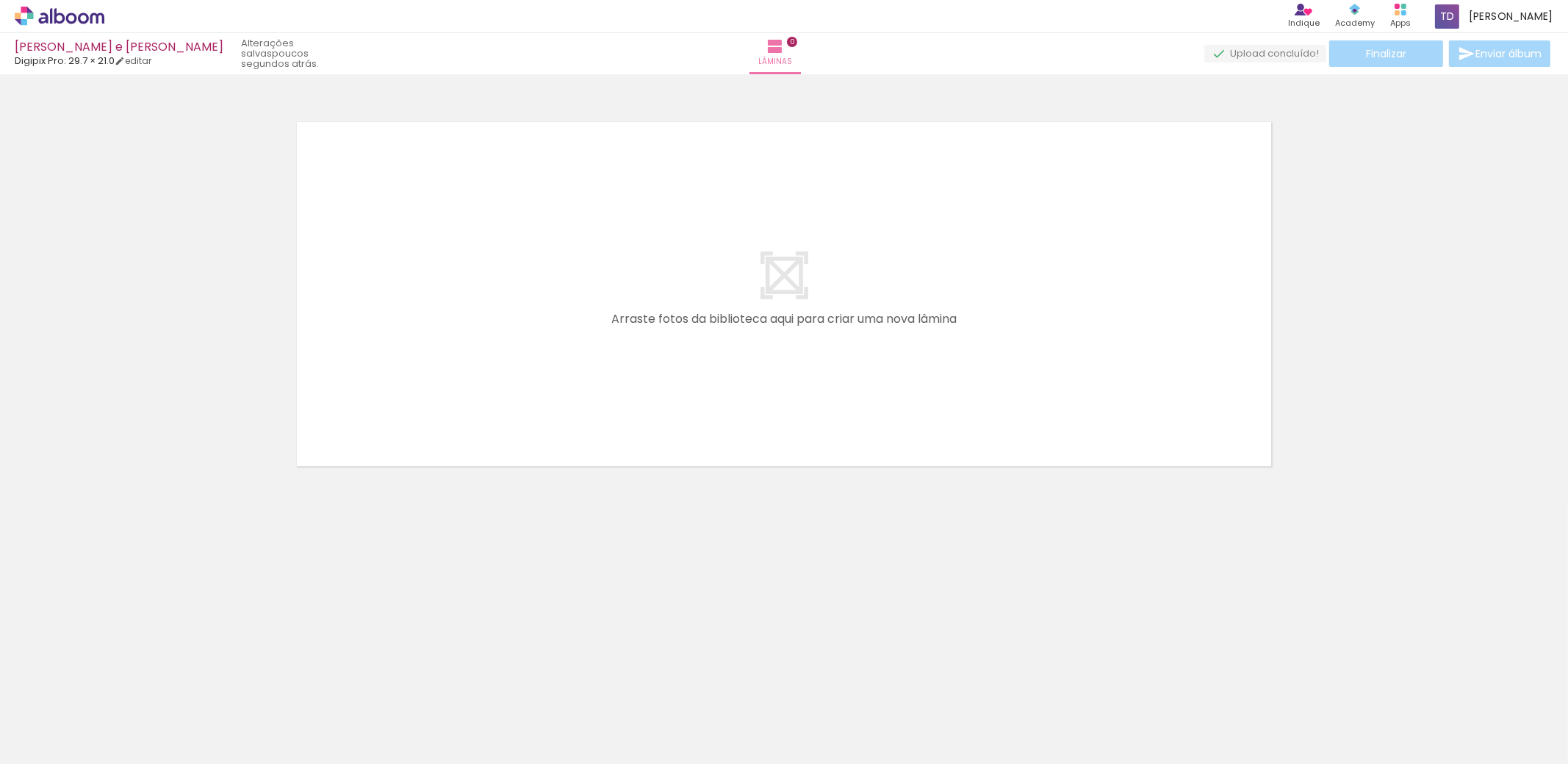
click at [48, 745] on span "Adicionar Fotos" at bounding box center [52, 744] width 44 height 16
click at [0, 0] on input "file" at bounding box center [0, 0] width 0 height 0
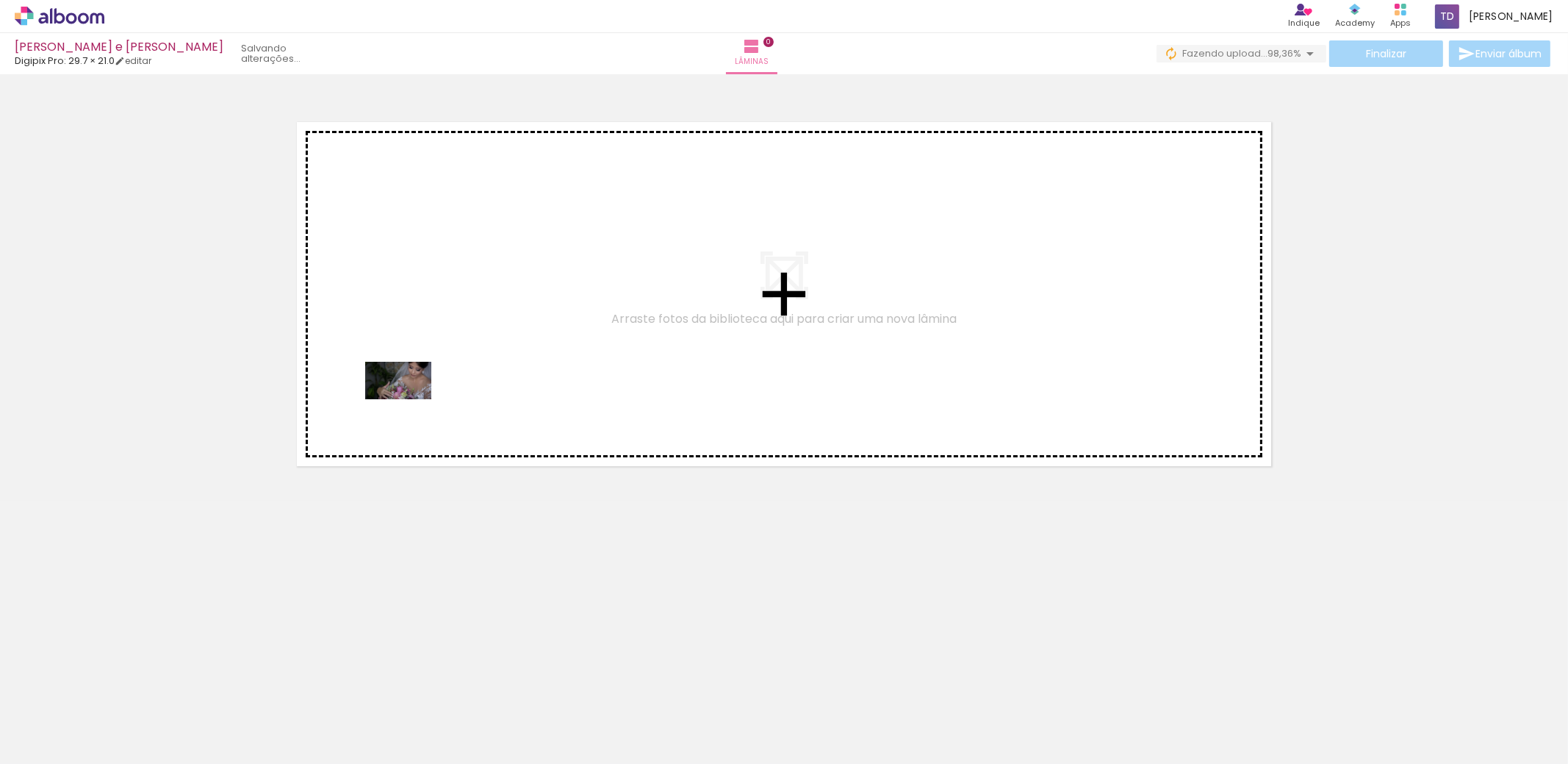
drag, startPoint x: 158, startPoint y: 717, endPoint x: 409, endPoint y: 406, distance: 399.7
click at [409, 406] on quentale-workspace at bounding box center [784, 382] width 1568 height 764
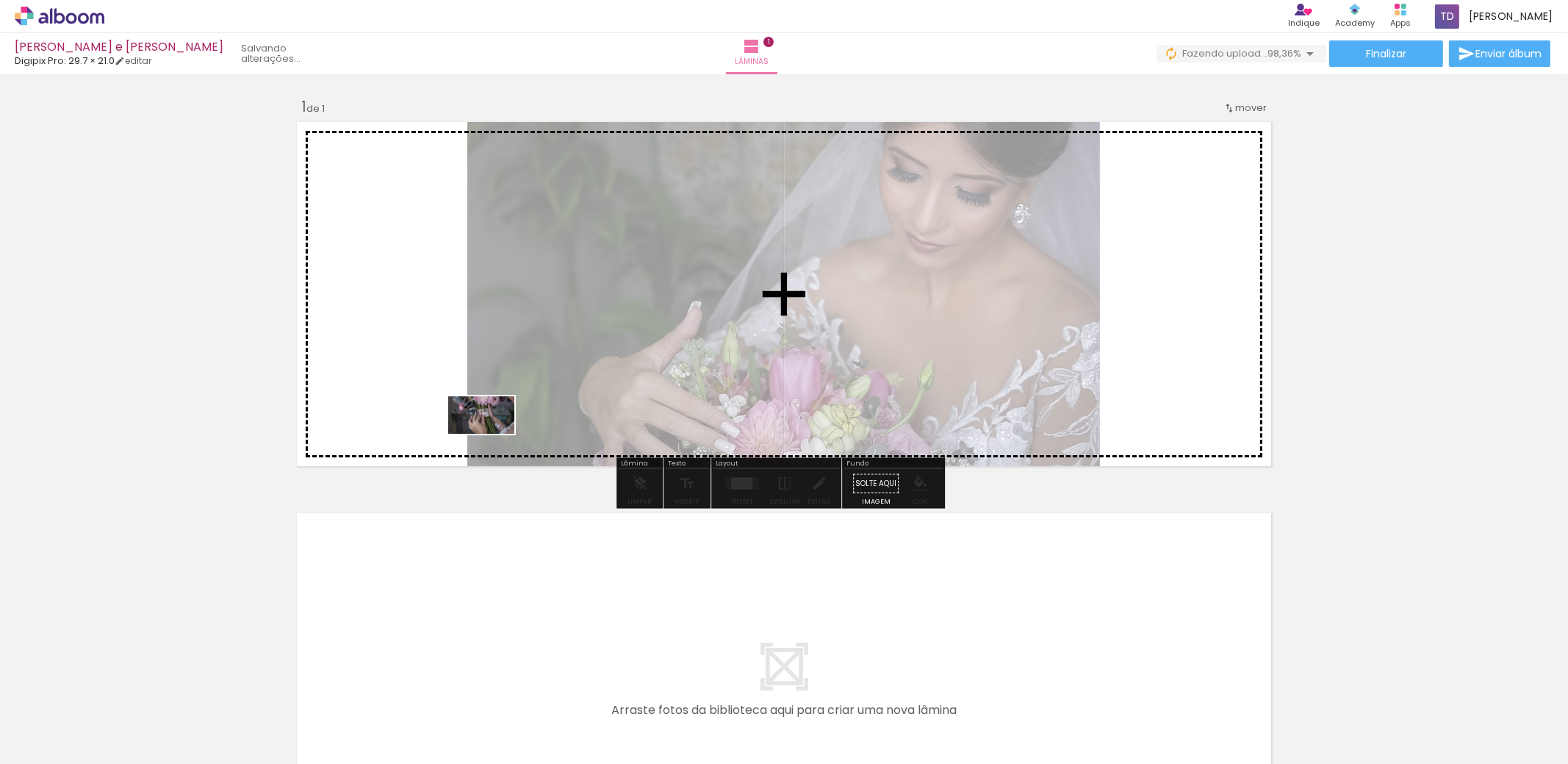
drag, startPoint x: 231, startPoint y: 714, endPoint x: 551, endPoint y: 412, distance: 440.0
click at [551, 412] on quentale-workspace at bounding box center [784, 382] width 1568 height 764
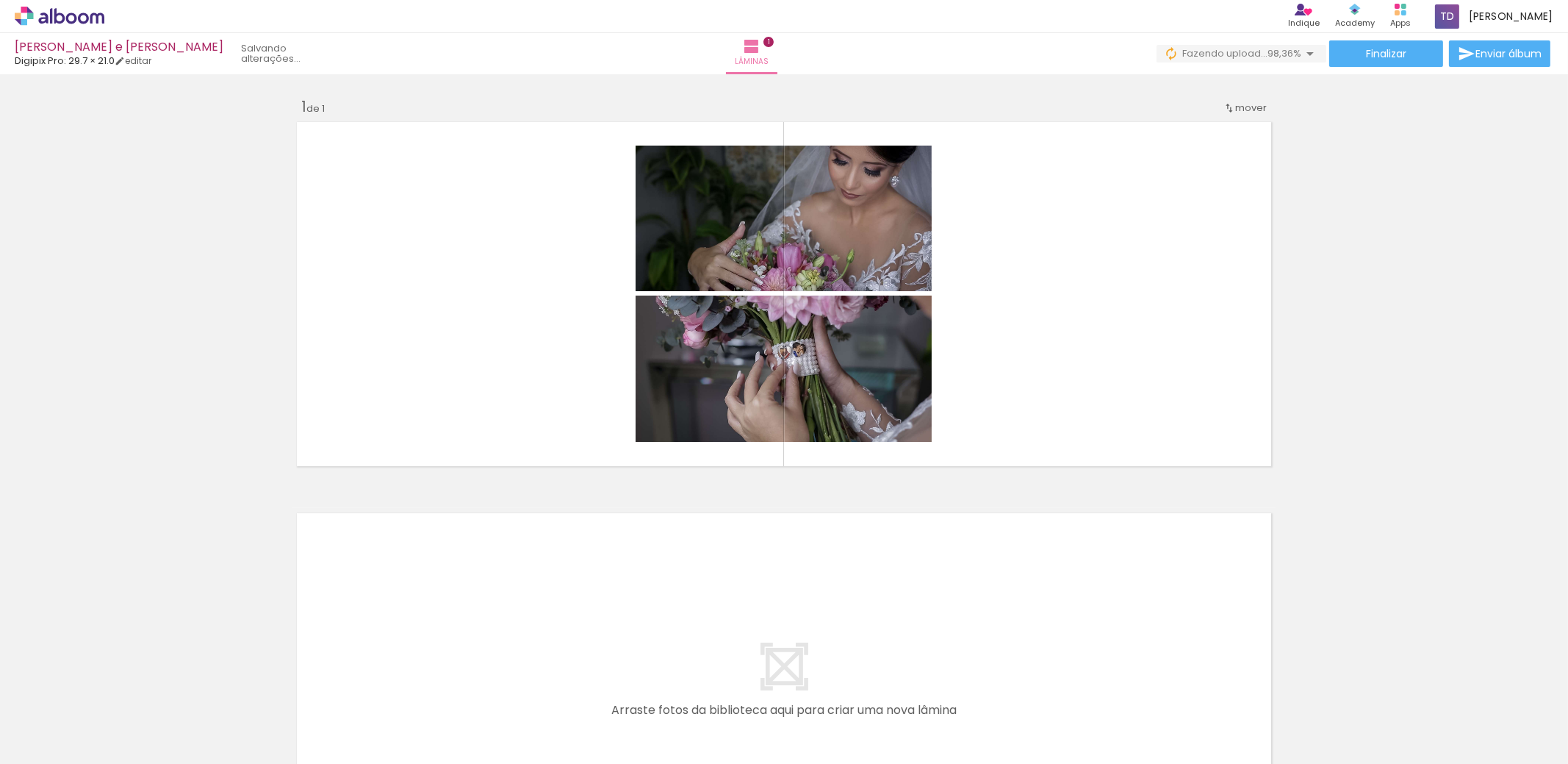
scroll to position [0, 3577]
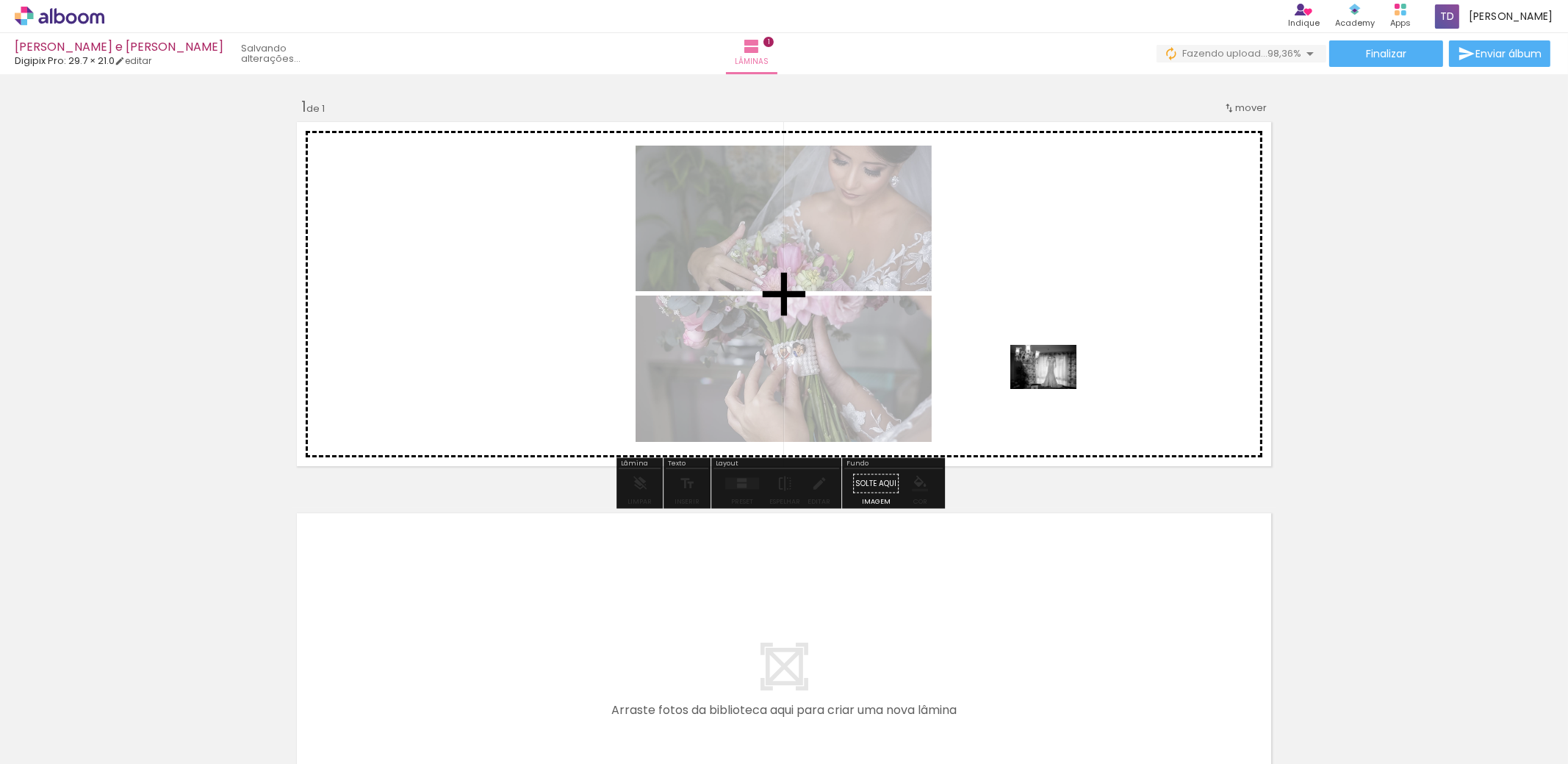
drag, startPoint x: 1518, startPoint y: 710, endPoint x: 1055, endPoint y: 389, distance: 563.4
click at [1055, 389] on quentale-workspace at bounding box center [784, 382] width 1568 height 764
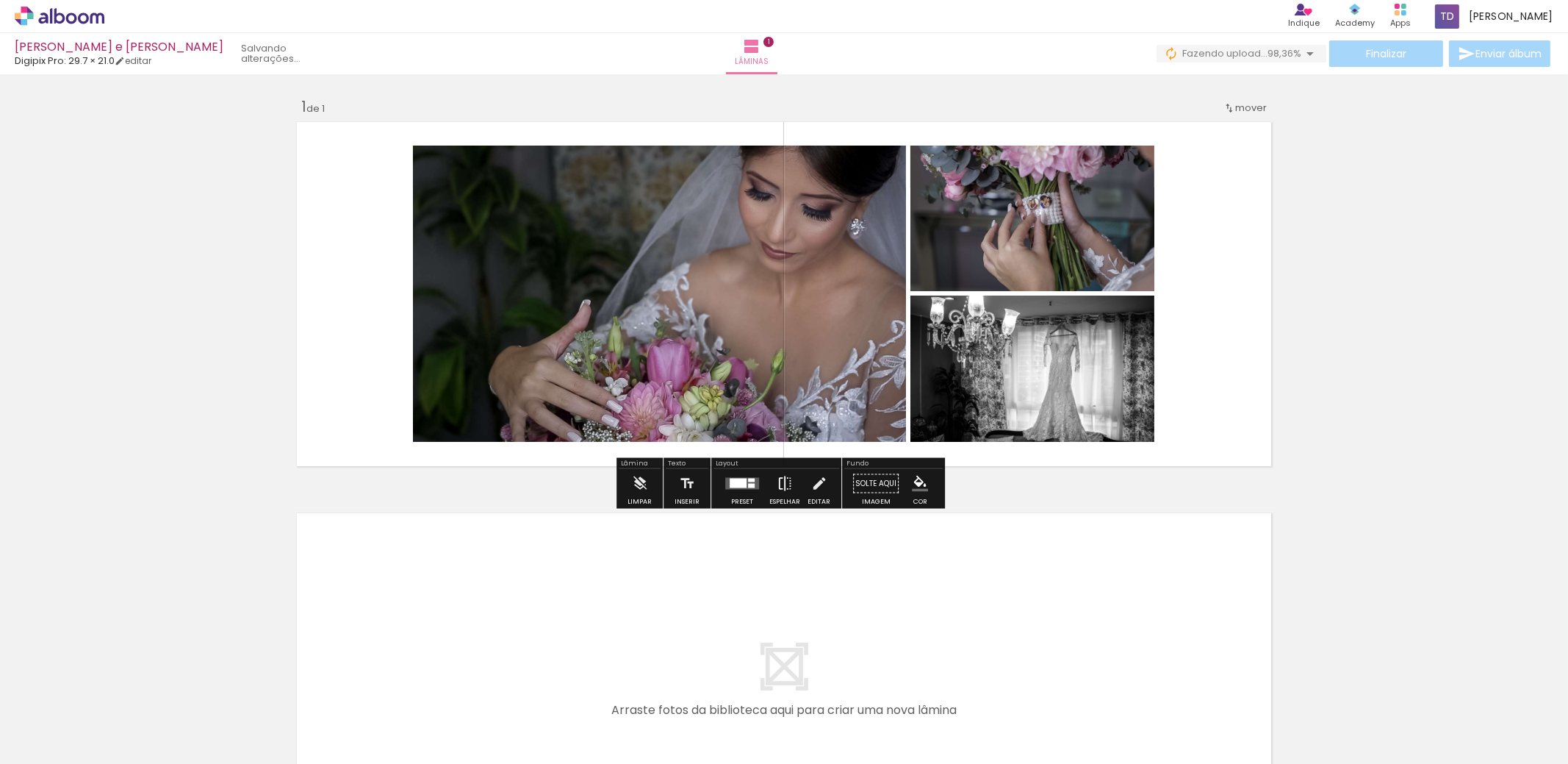
click at [779, 481] on iron-icon at bounding box center [785, 484] width 16 height 30
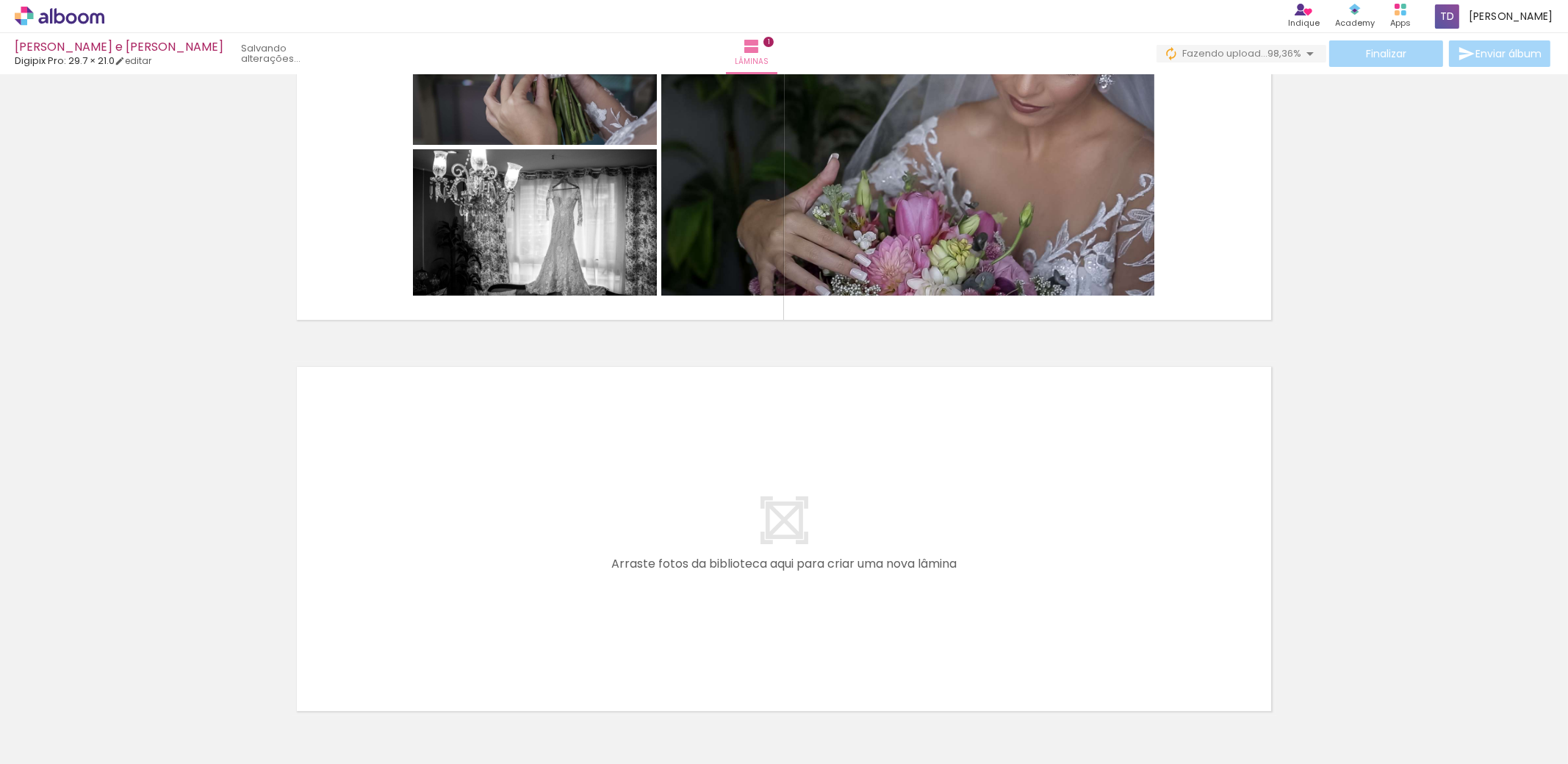
scroll to position [0, 0]
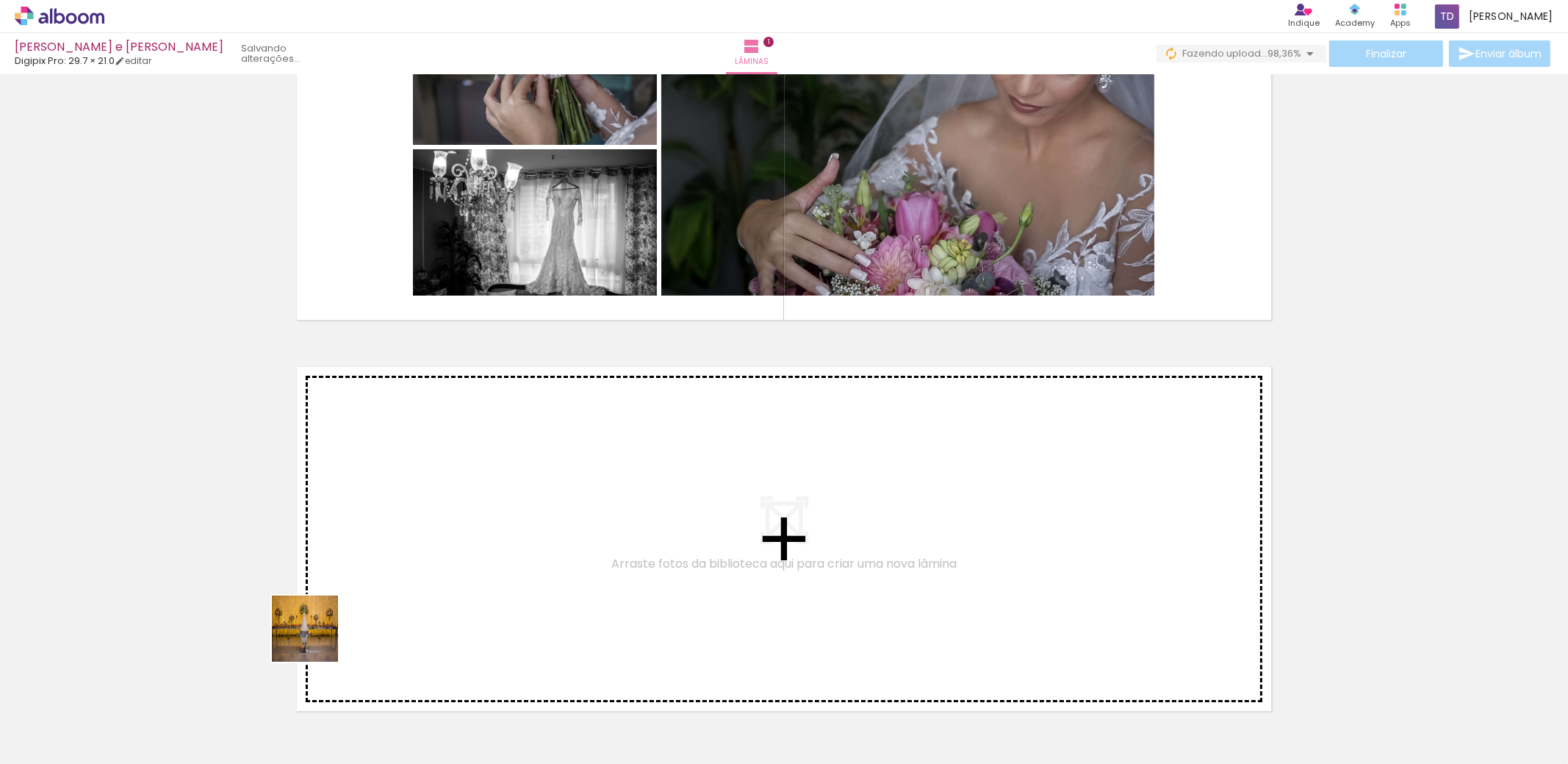
drag, startPoint x: 299, startPoint y: 722, endPoint x: 320, endPoint y: 558, distance: 165.3
click at [320, 558] on quentale-workspace at bounding box center [784, 382] width 1568 height 764
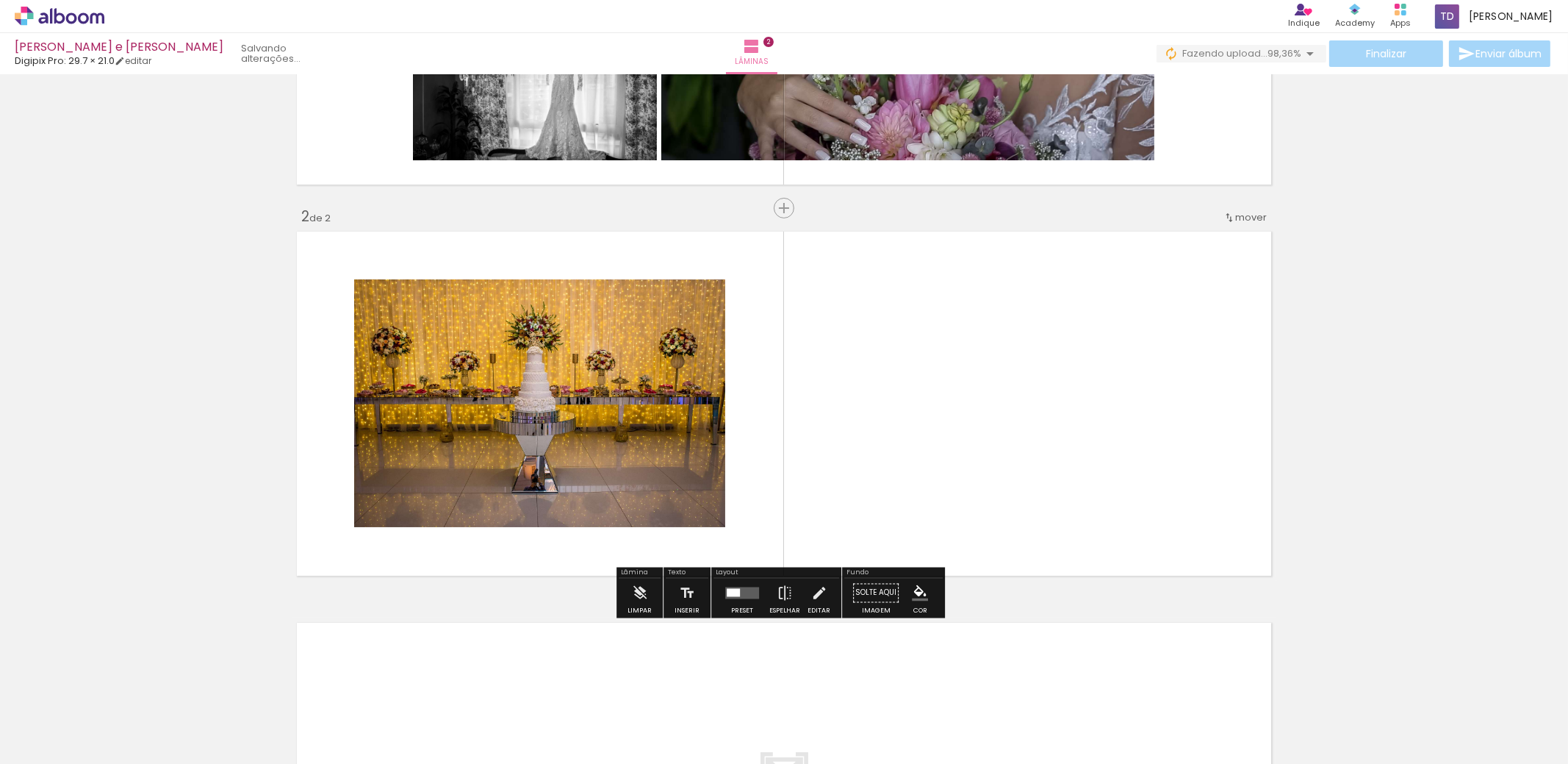
scroll to position [311, 0]
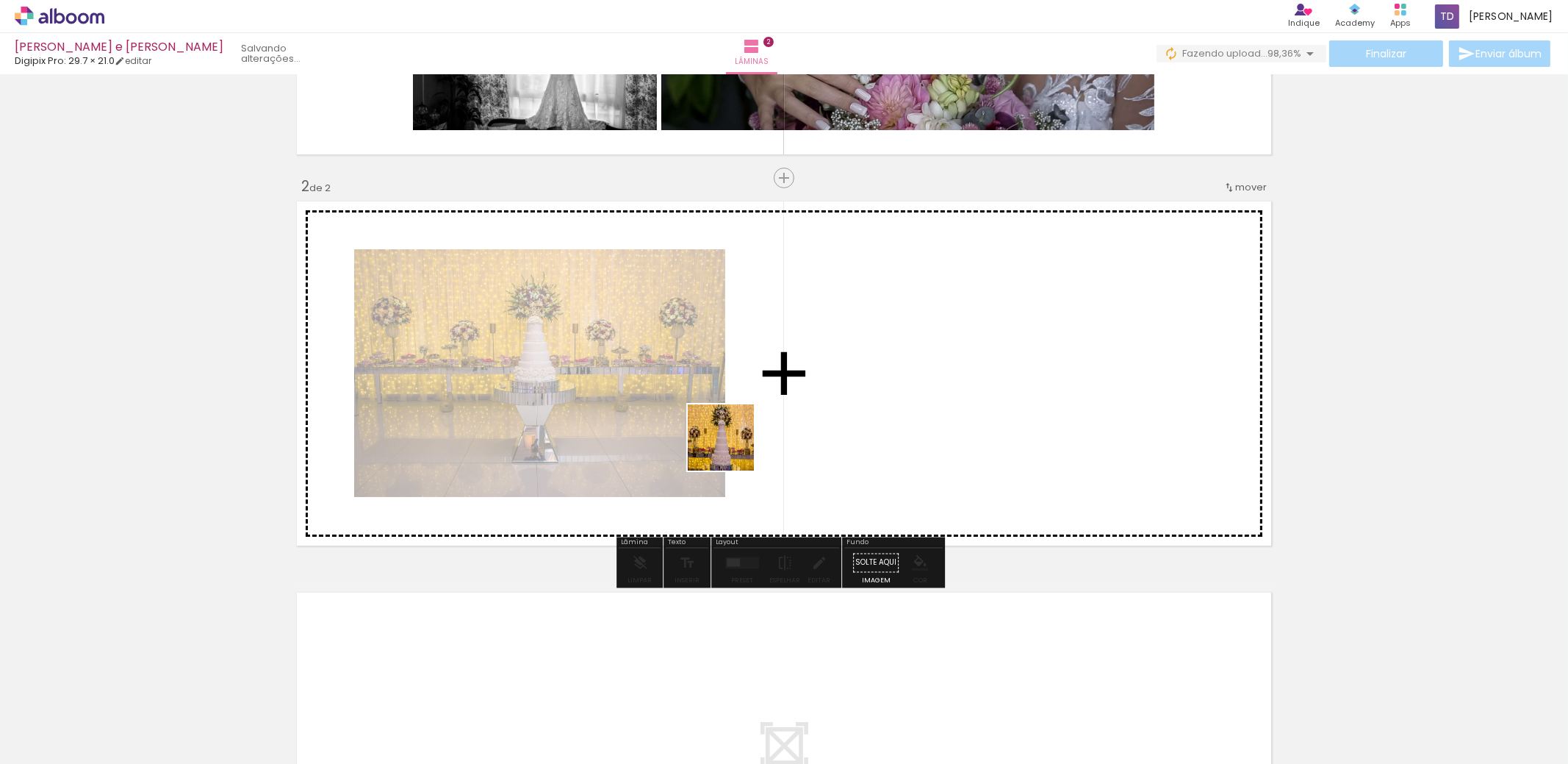
drag, startPoint x: 394, startPoint y: 707, endPoint x: 740, endPoint y: 436, distance: 439.5
click at [740, 436] on quentale-workspace at bounding box center [784, 382] width 1568 height 764
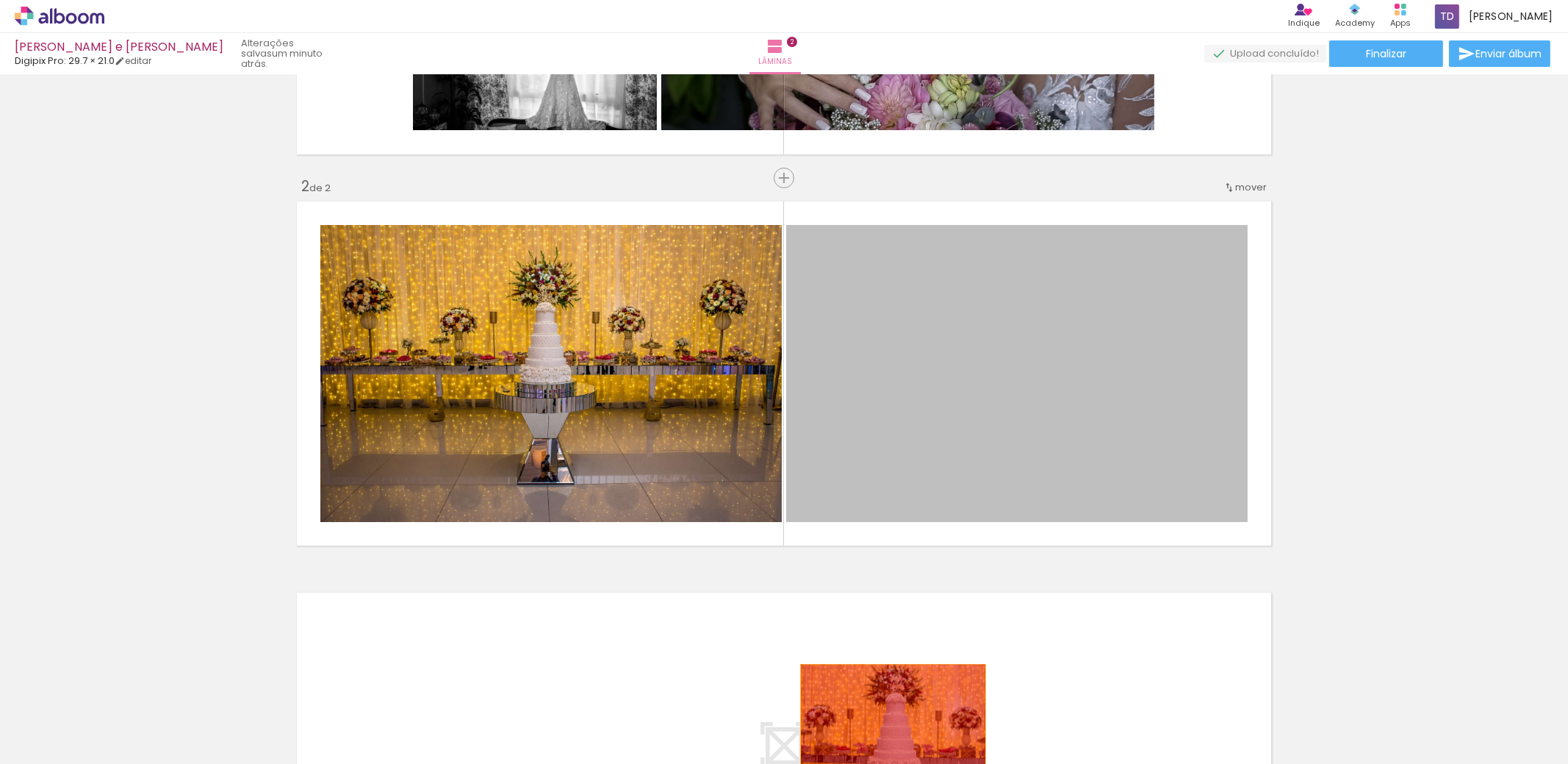
drag, startPoint x: 1022, startPoint y: 370, endPoint x: 888, endPoint y: 724, distance: 378.5
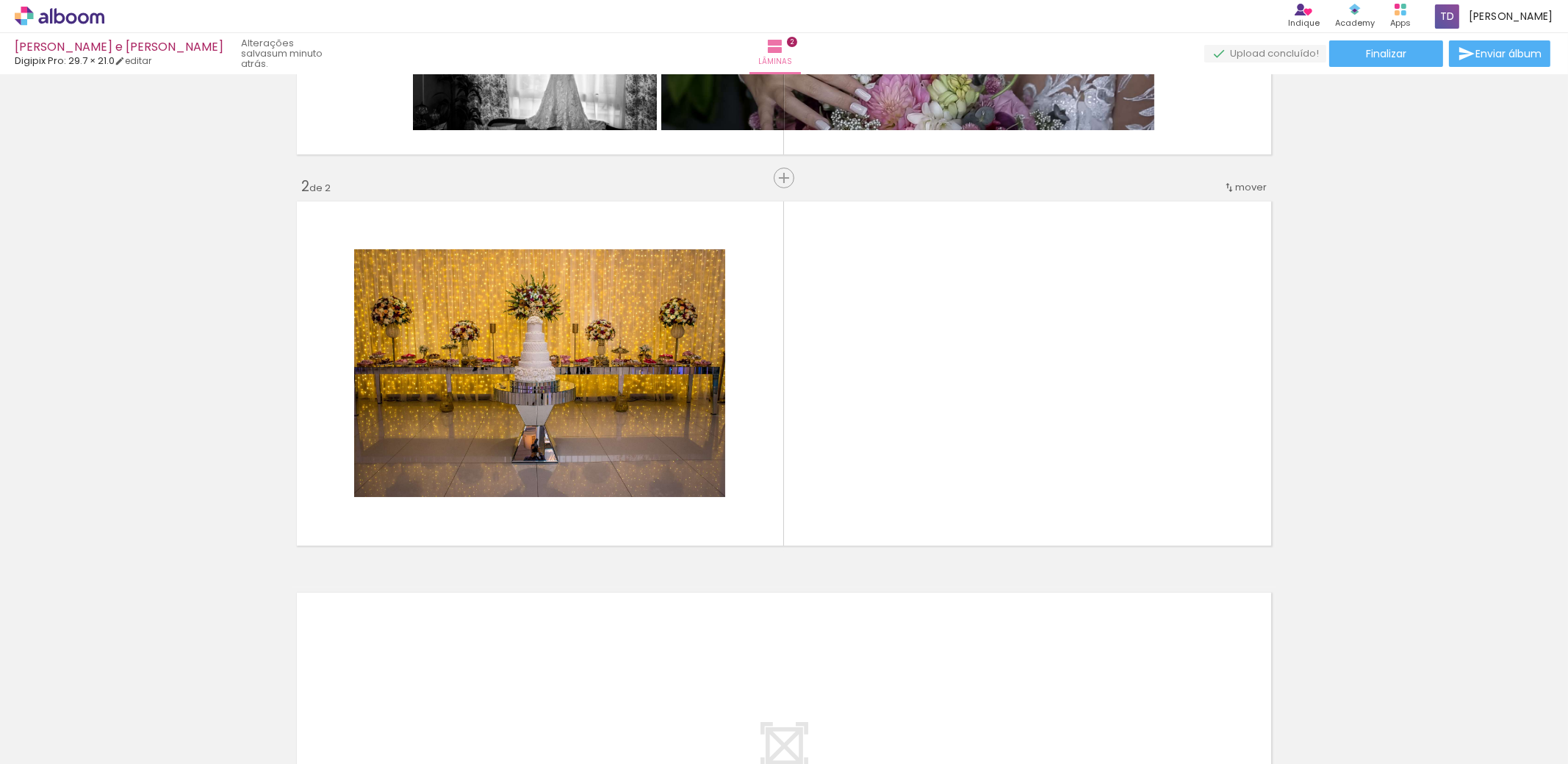
click at [49, 745] on span "Adicionar Fotos" at bounding box center [52, 744] width 44 height 16
click at [0, 0] on input "file" at bounding box center [0, 0] width 0 height 0
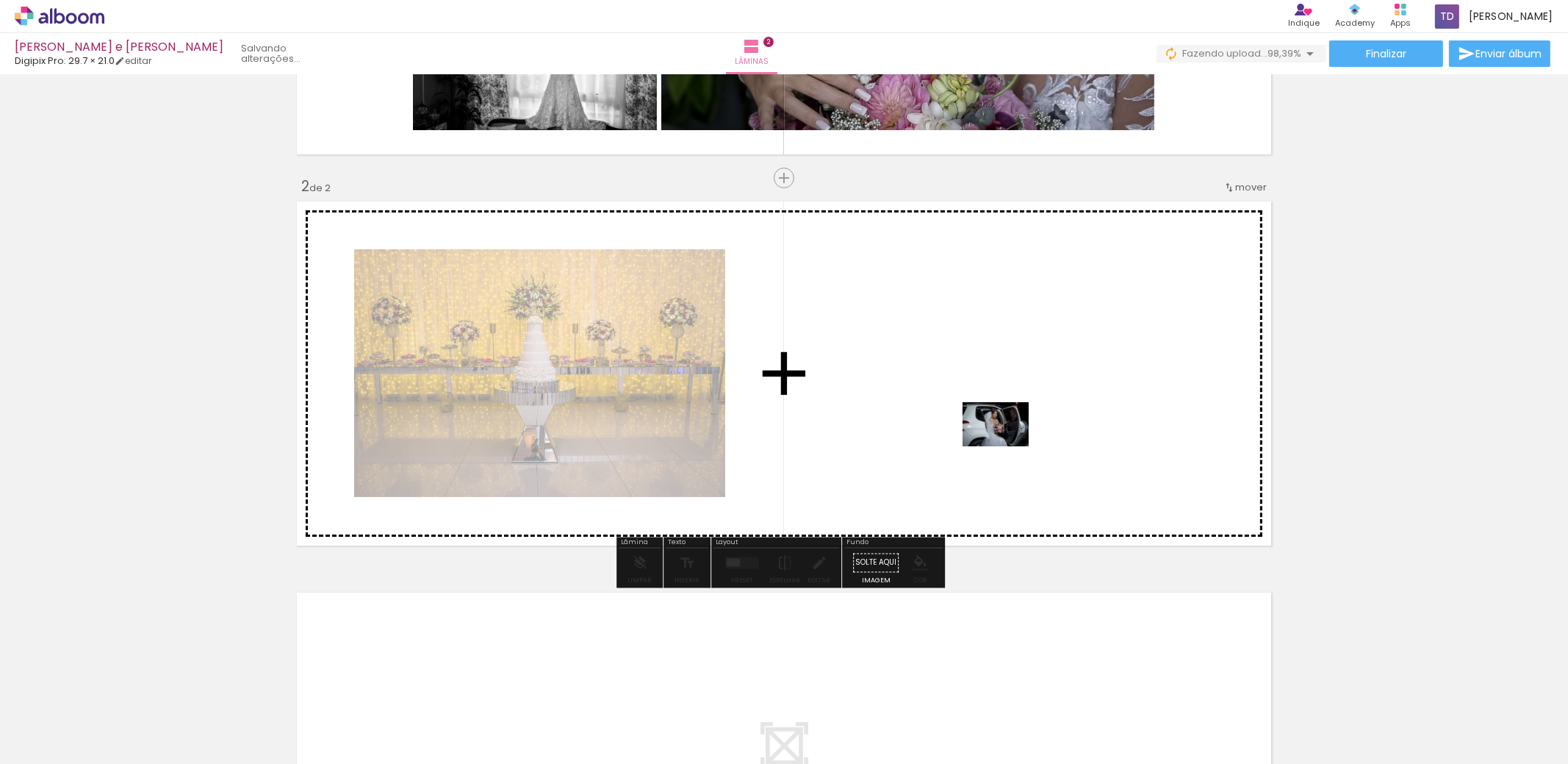
drag, startPoint x: 1503, startPoint y: 723, endPoint x: 1006, endPoint y: 445, distance: 569.5
click at [1006, 445] on quentale-workspace at bounding box center [784, 382] width 1568 height 764
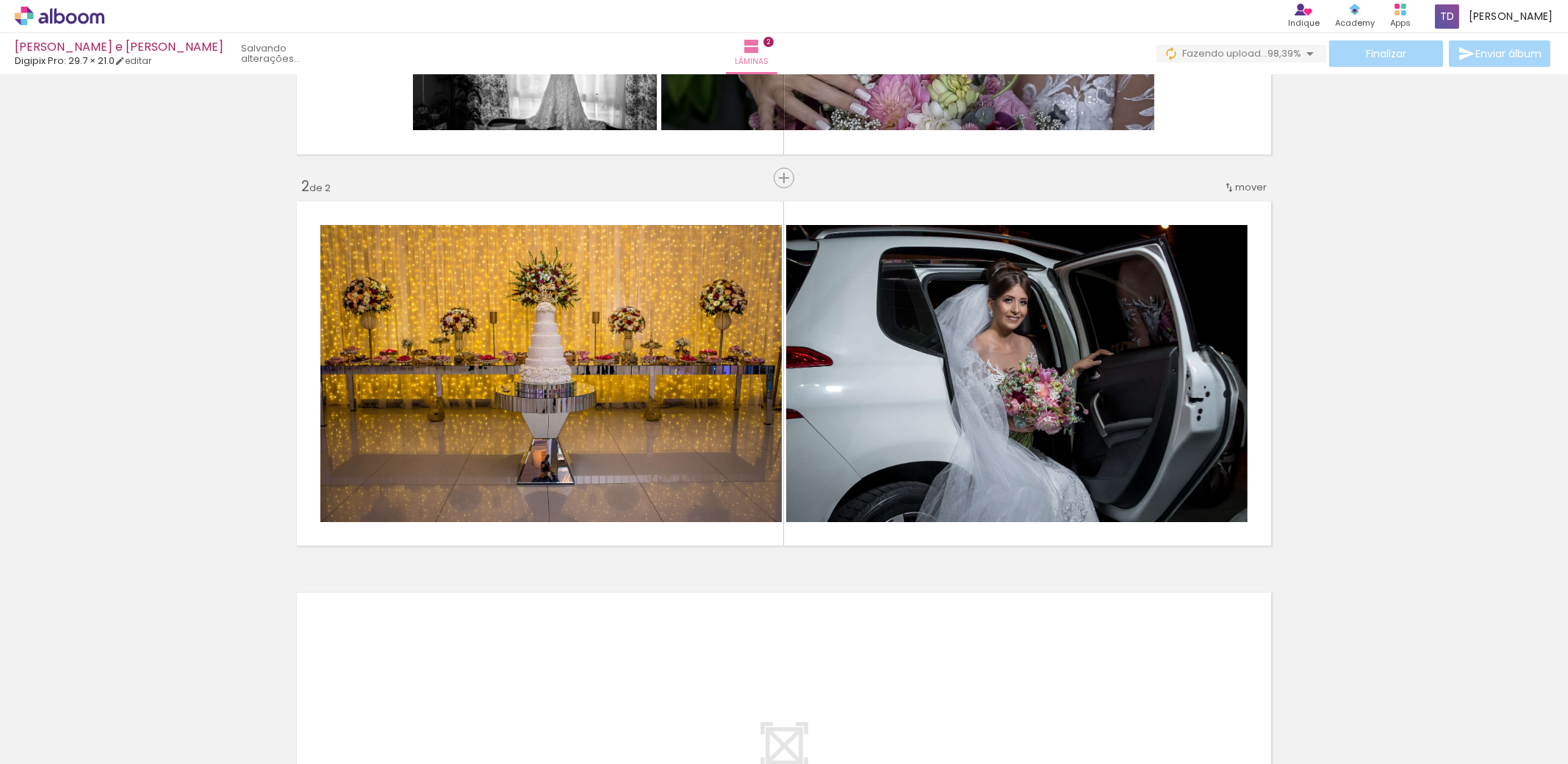
scroll to position [0, 0]
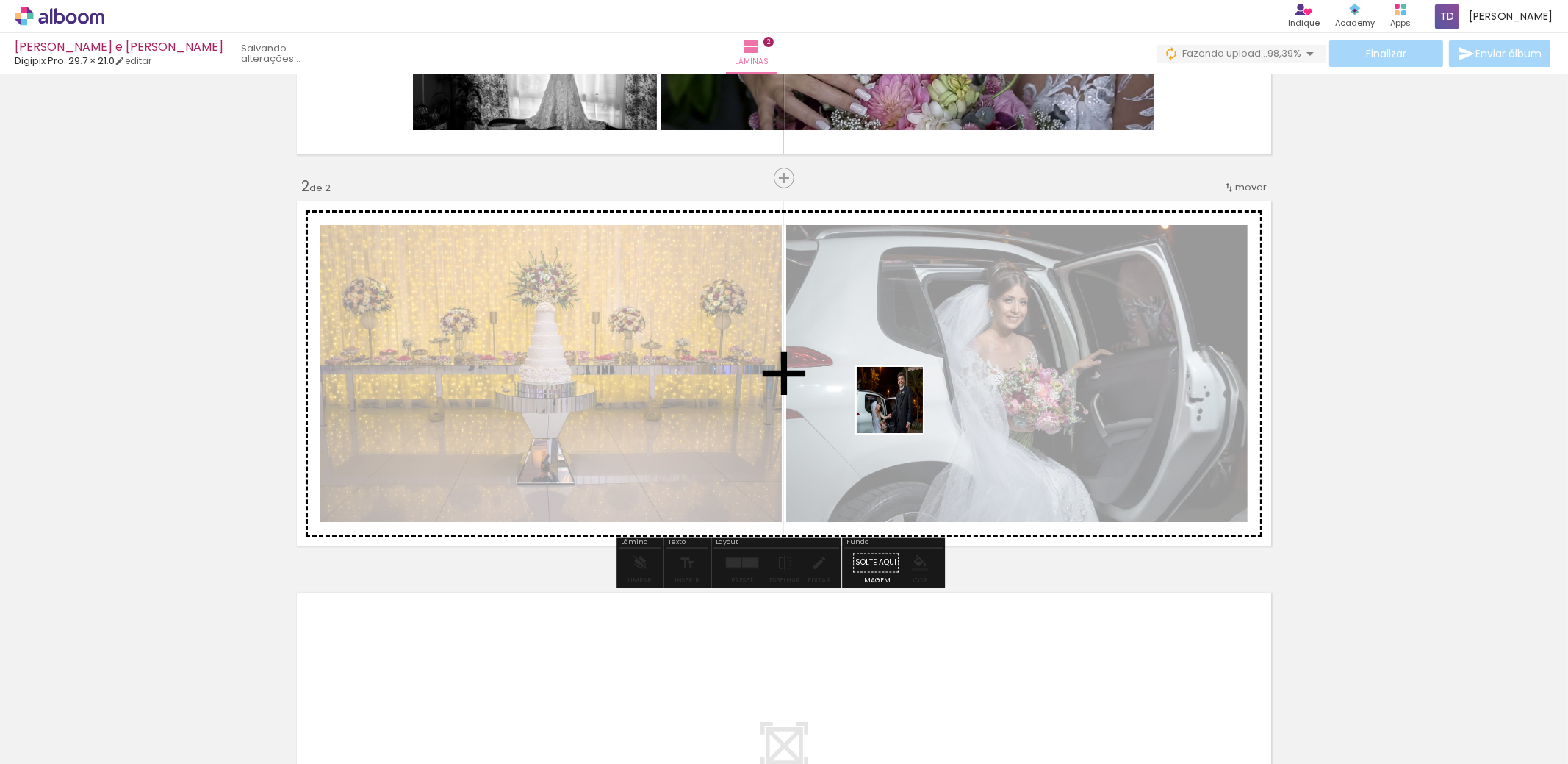
drag, startPoint x: 499, startPoint y: 719, endPoint x: 907, endPoint y: 407, distance: 513.6
click at [907, 407] on quentale-workspace at bounding box center [784, 382] width 1568 height 764
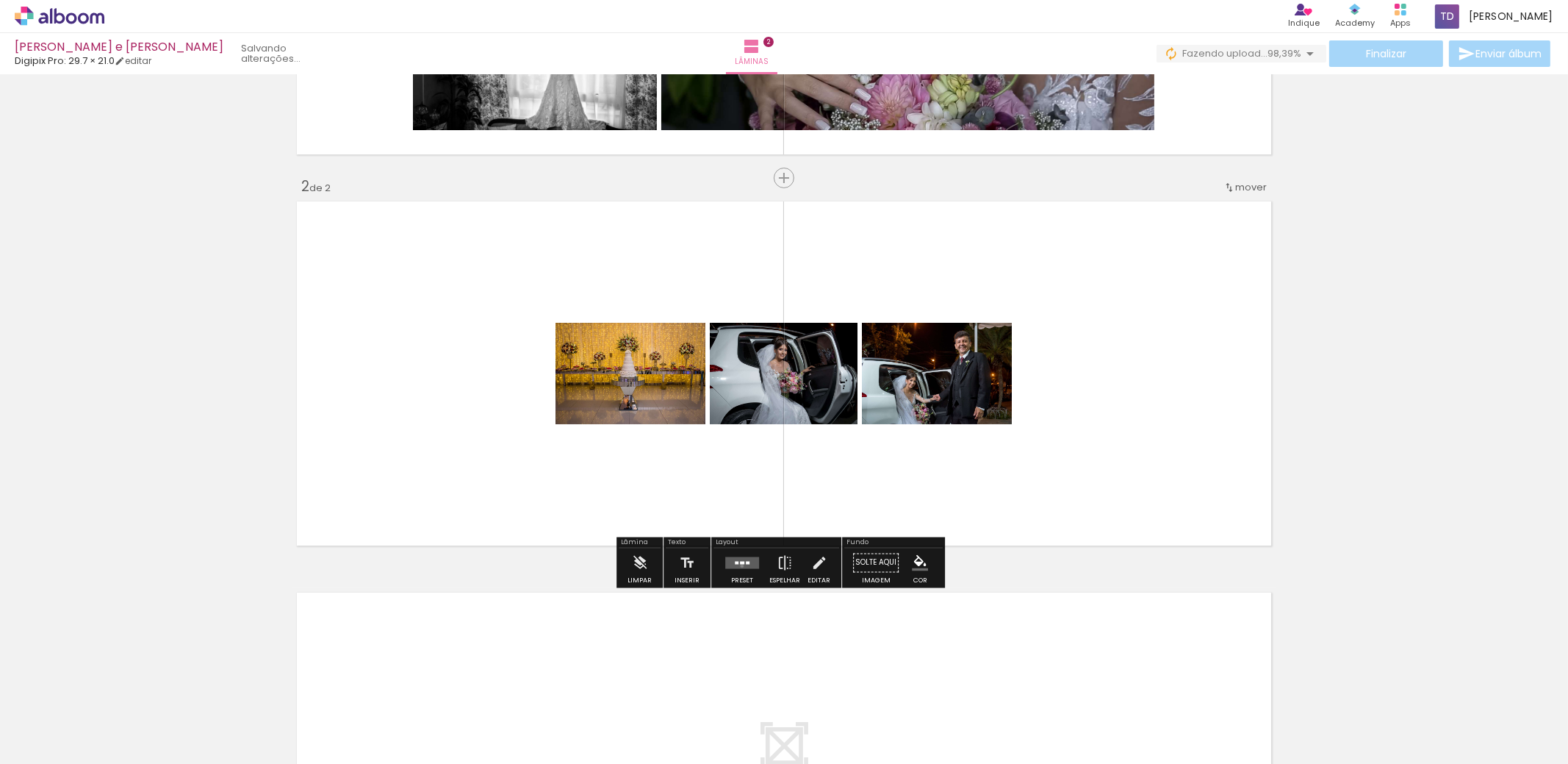
click at [739, 565] on quentale-layouter at bounding box center [743, 563] width 34 height 12
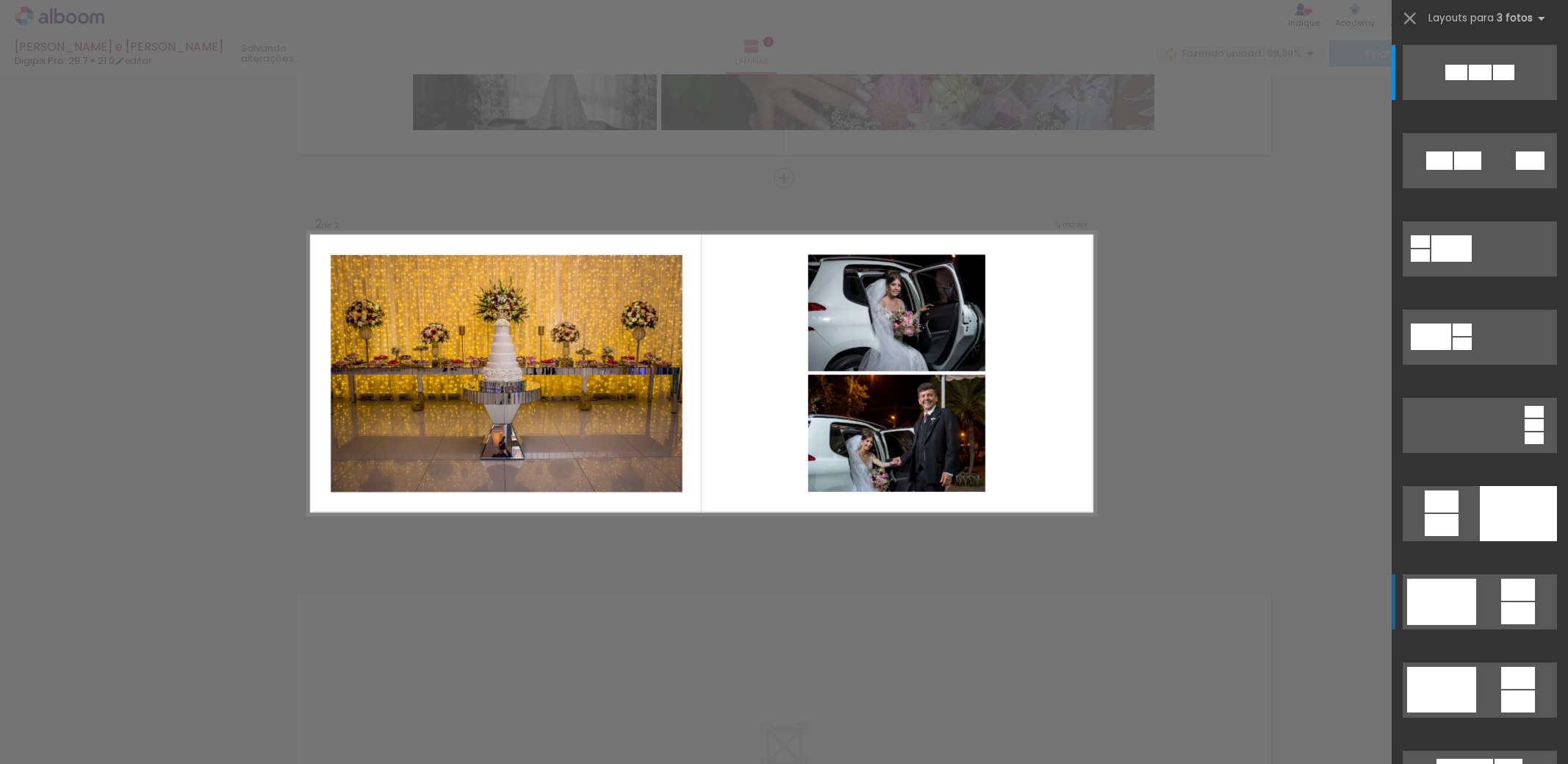
click at [1482, 599] on quentale-layouter at bounding box center [1480, 601] width 154 height 55
